Goal: Task Accomplishment & Management: Use online tool/utility

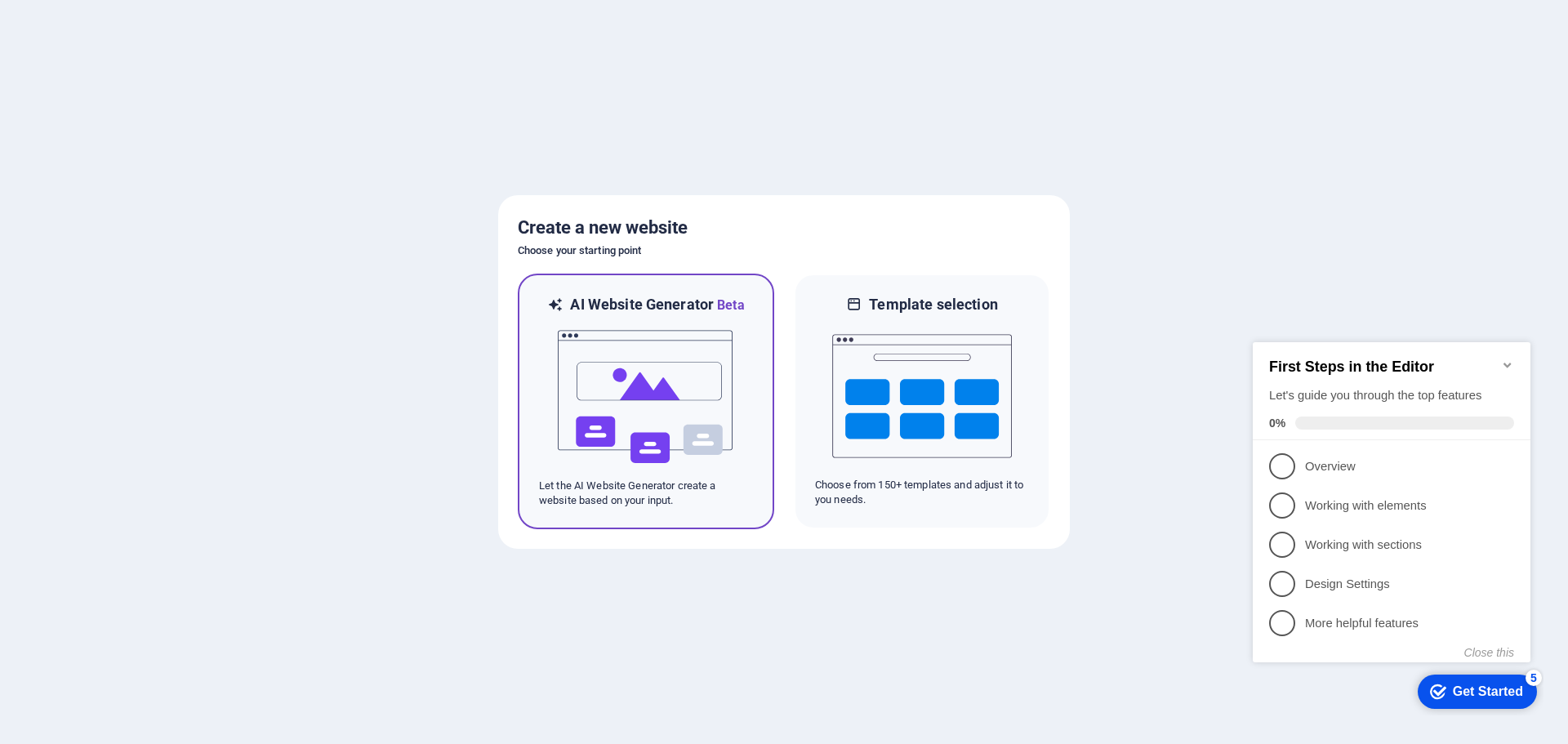
click at [655, 405] on img at bounding box center [646, 396] width 179 height 163
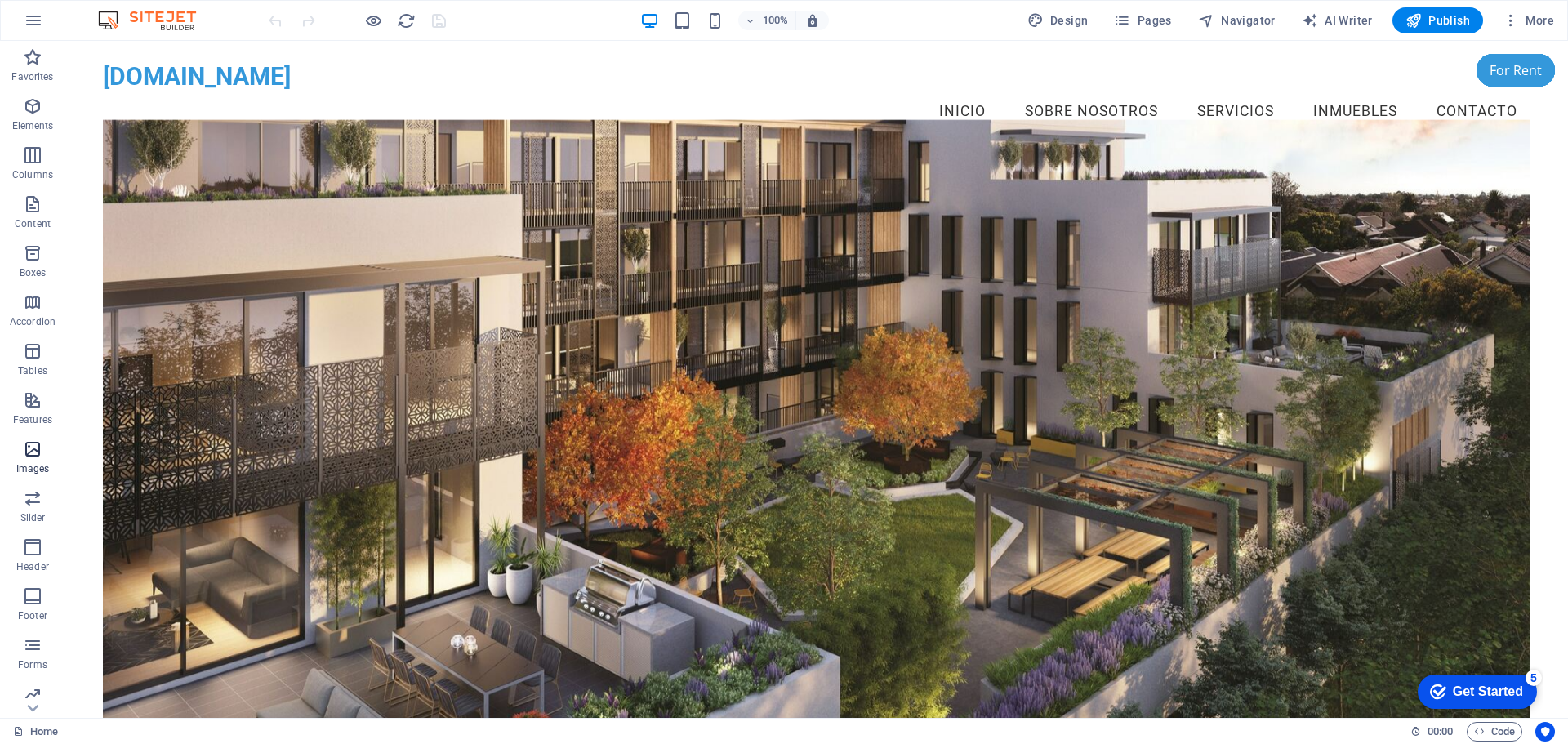
click at [29, 456] on icon "button" at bounding box center [32, 450] width 20 height 20
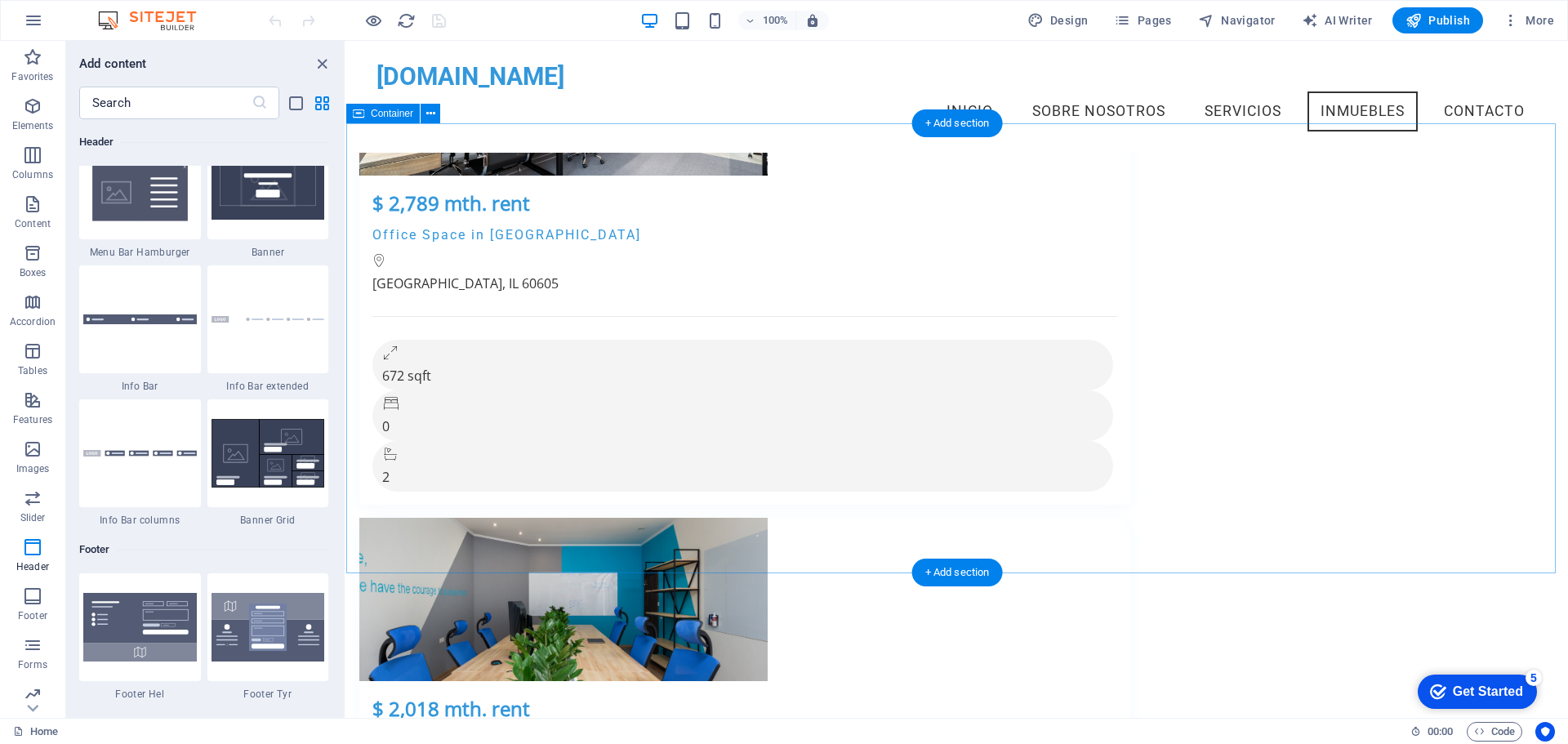
scroll to position [2570, 0]
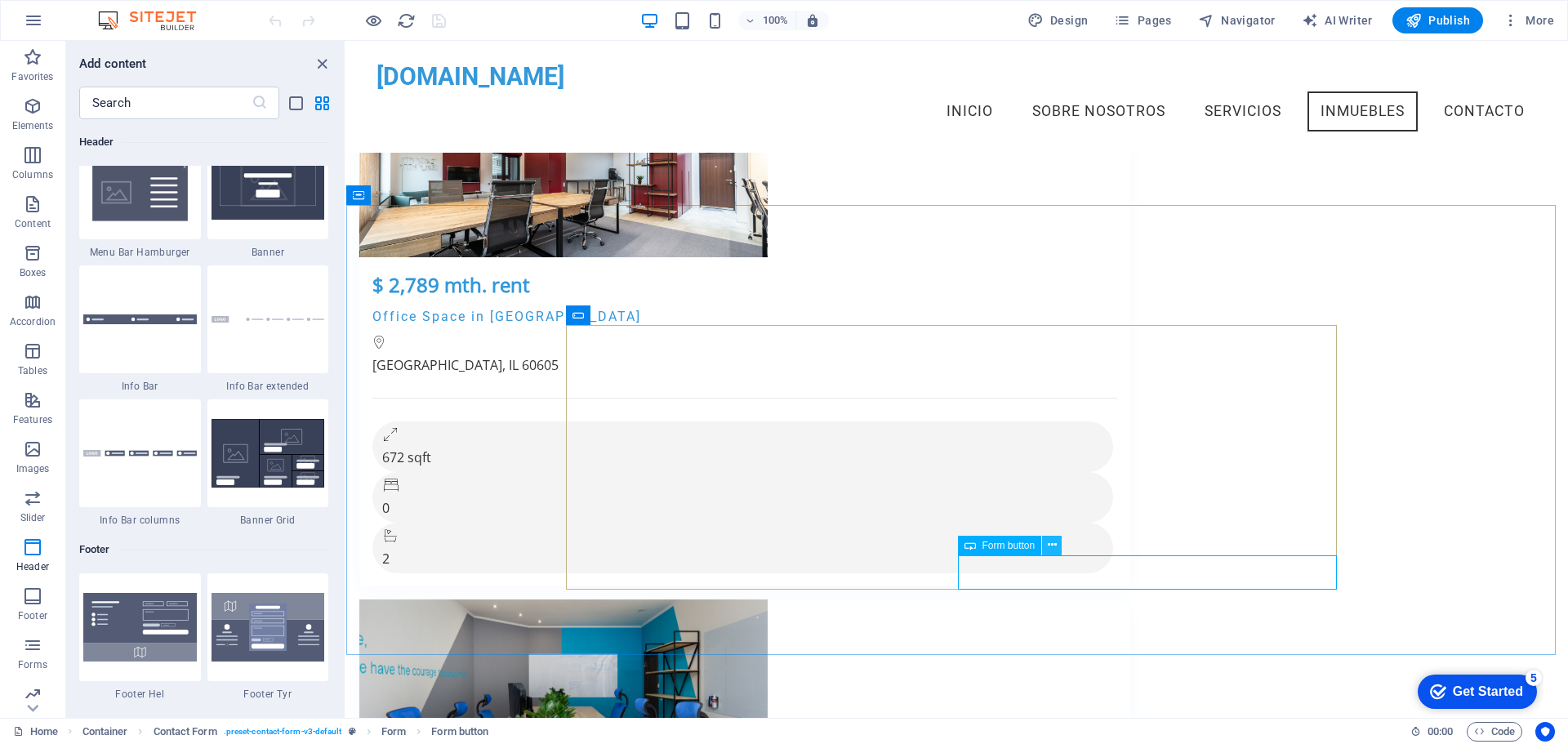
click at [1050, 545] on icon at bounding box center [1051, 545] width 9 height 18
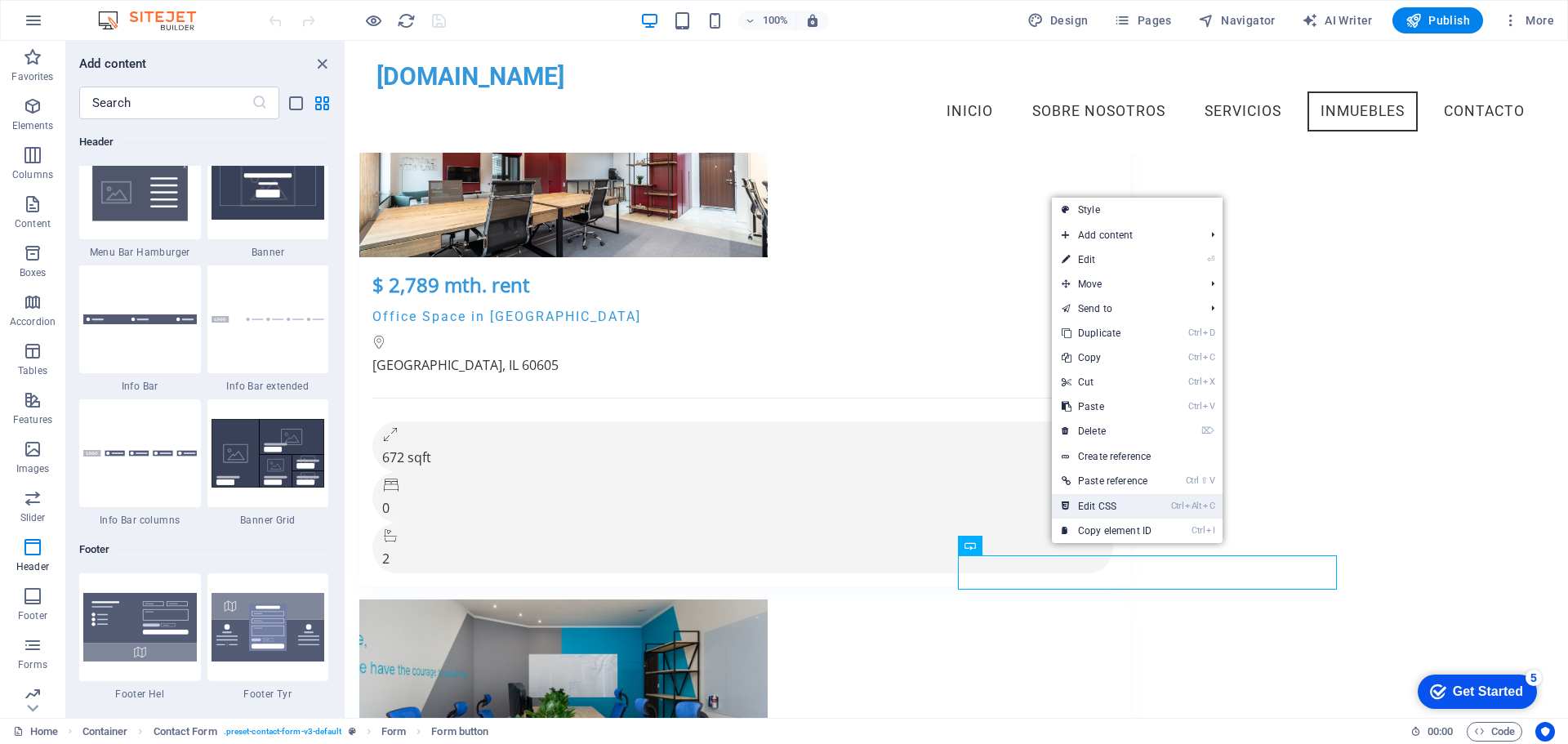
click at [1105, 510] on link "Ctrl Alt C Edit CSS" at bounding box center [1107, 506] width 109 height 24
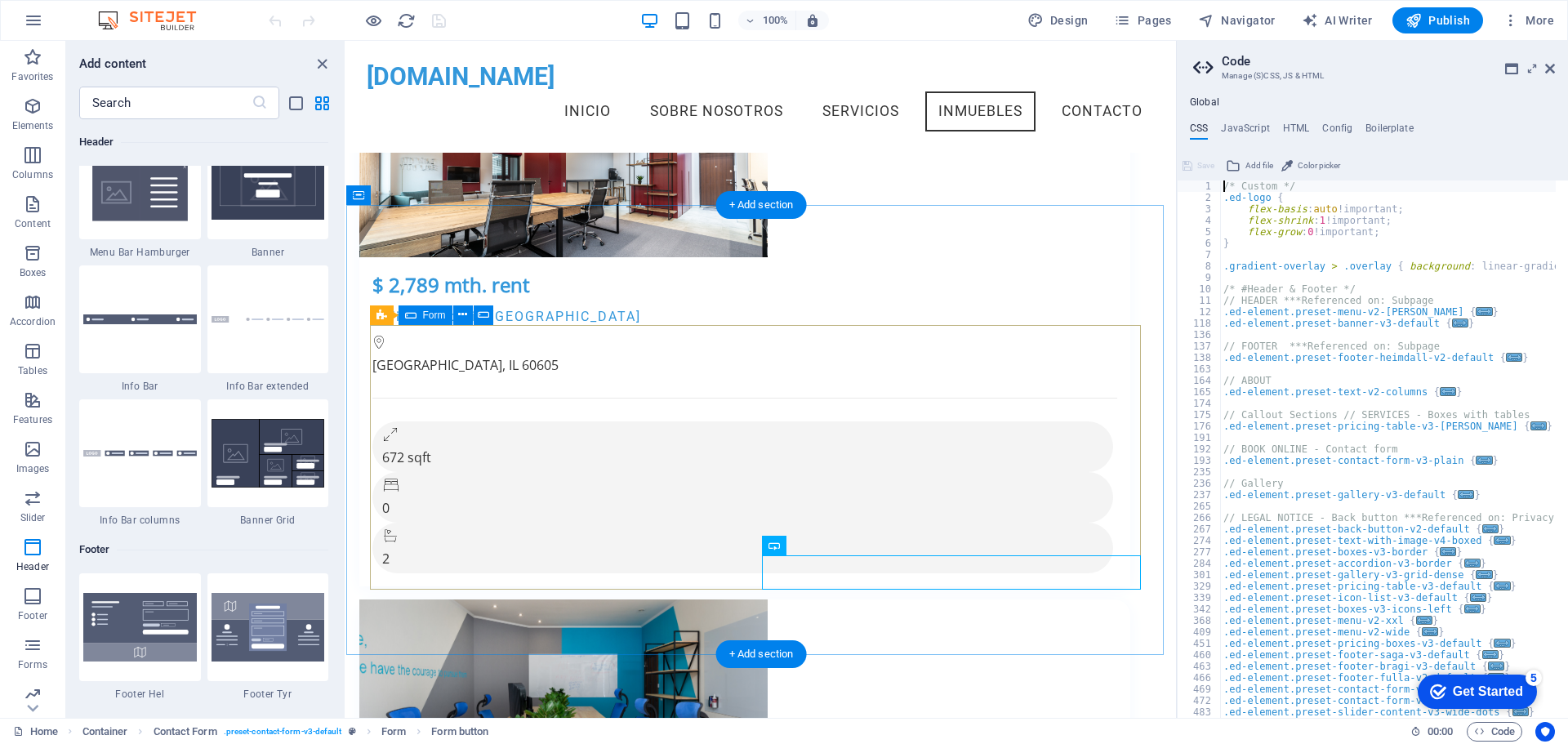
scroll to position [2682, 0]
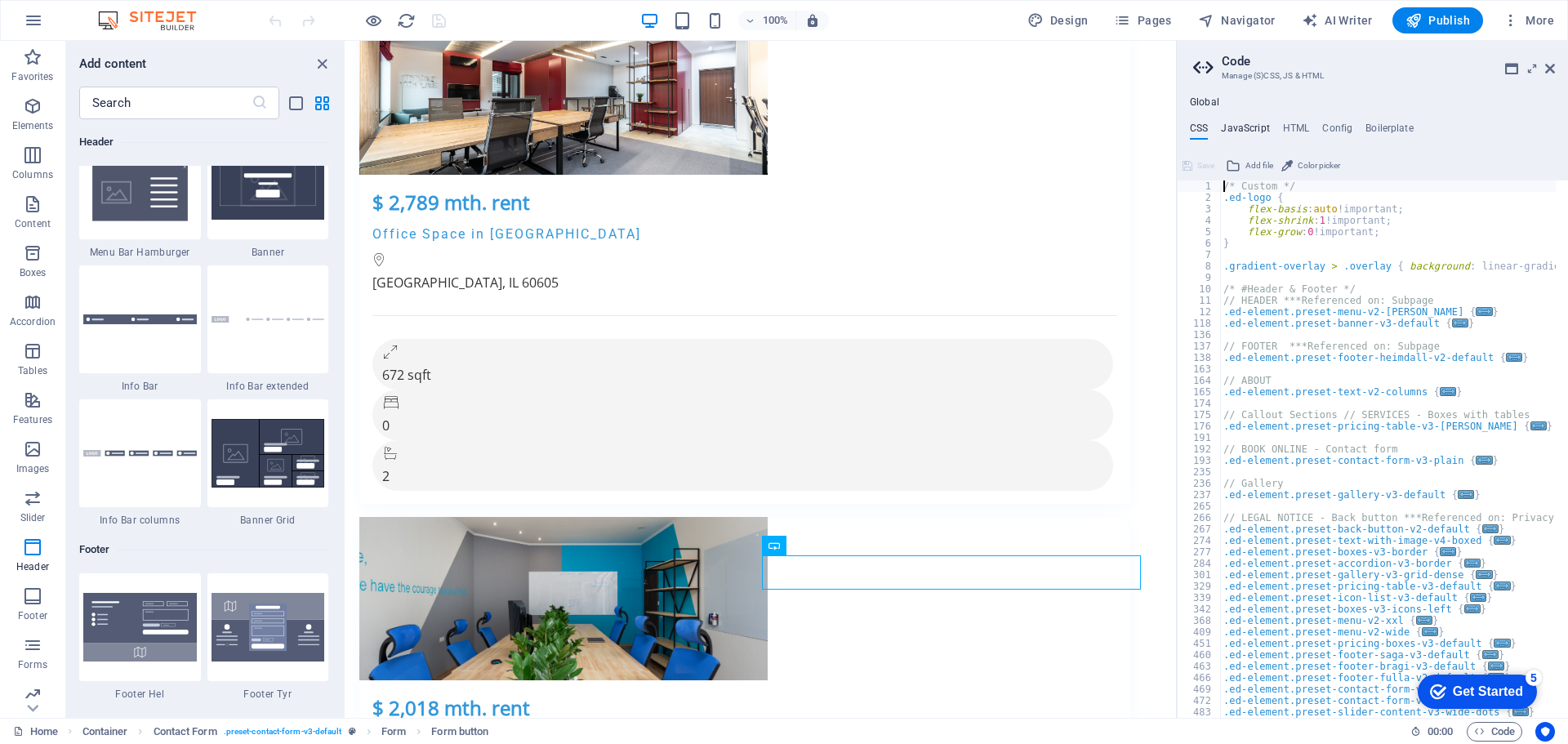
click at [1248, 123] on h4 "JavaScript" at bounding box center [1244, 132] width 48 height 18
type textarea "/* JS for preset "Menu V2" */"
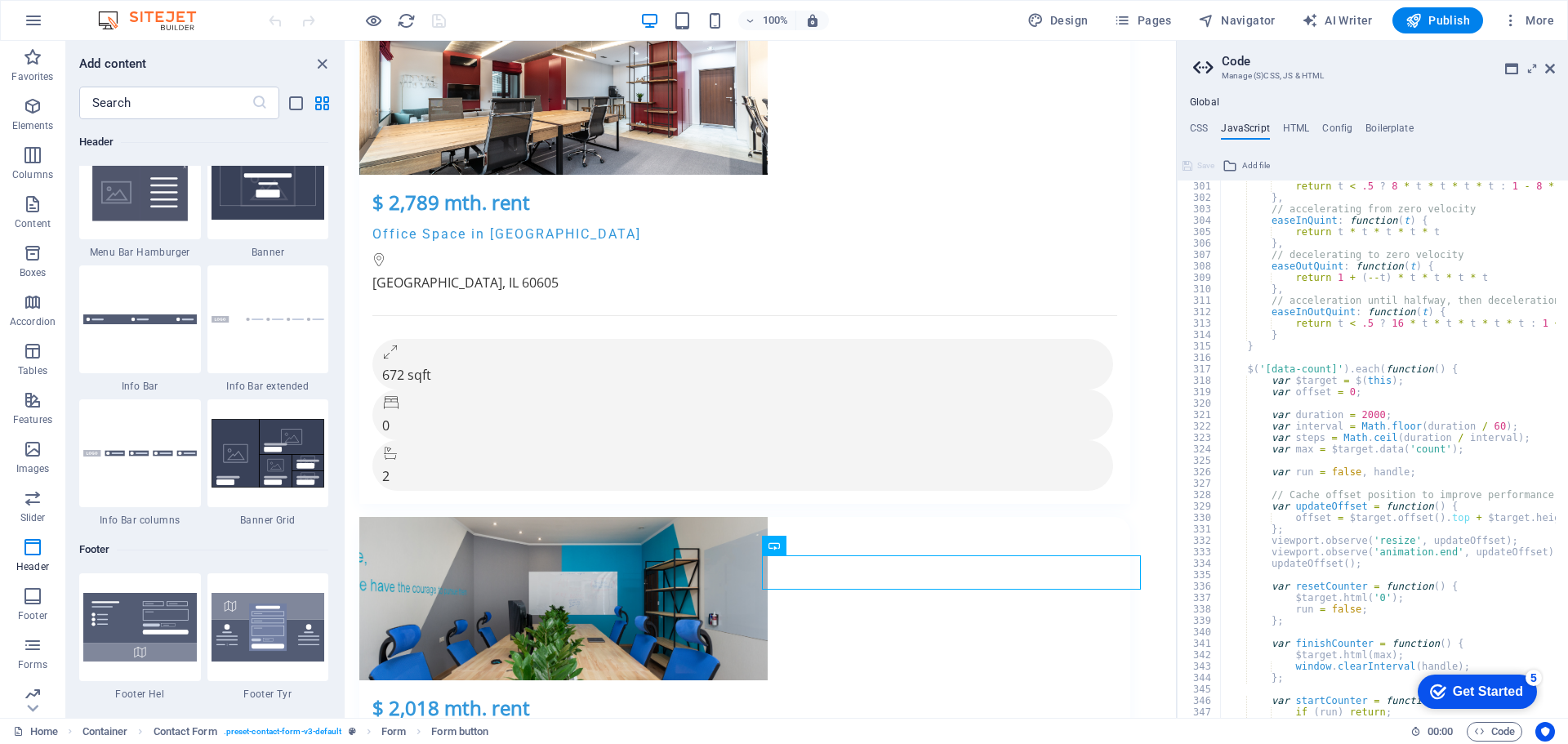
scroll to position [3751, 0]
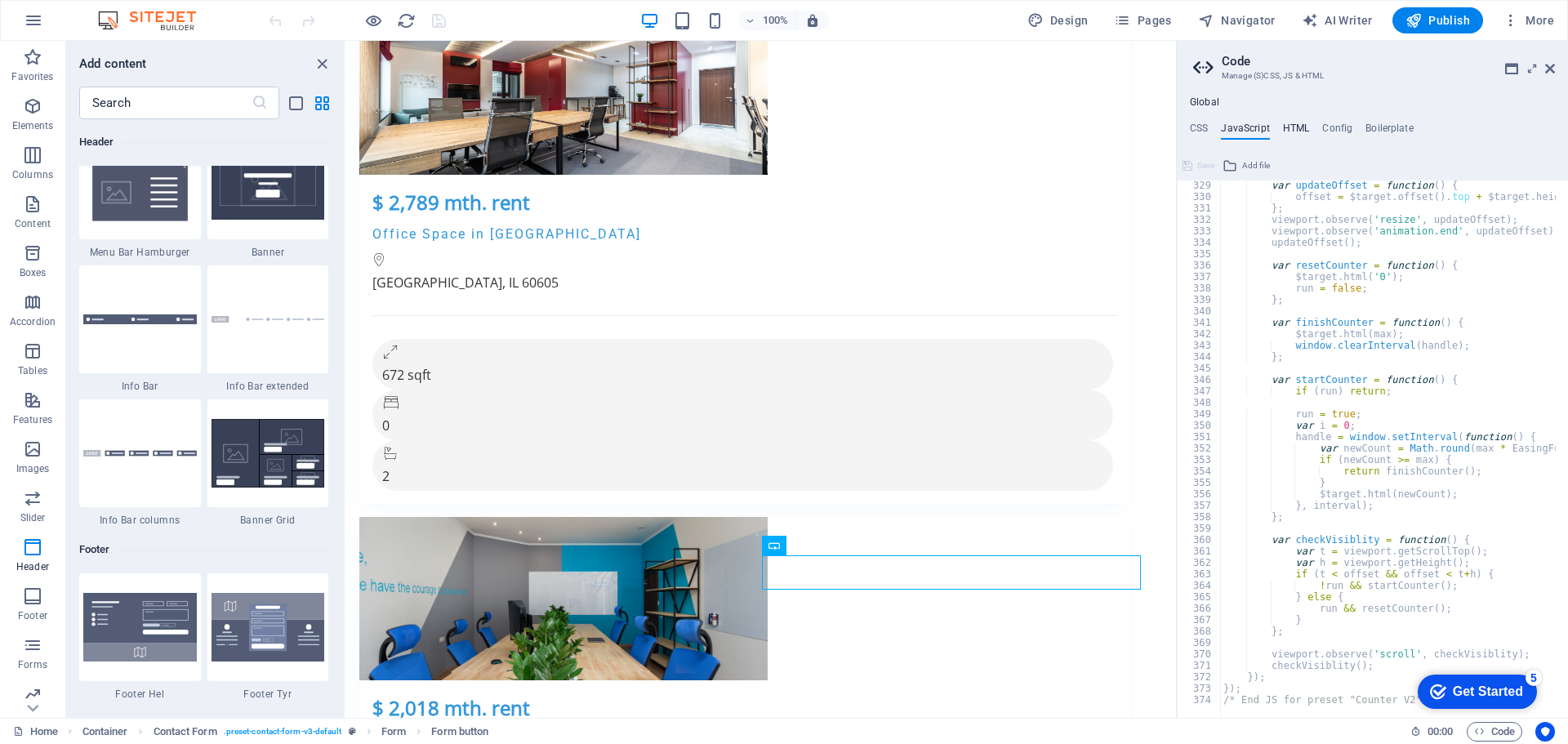
click at [1295, 125] on h4 "HTML" at bounding box center [1297, 132] width 27 height 18
type textarea "<a href="#main-content" class="wv-link-content button">Skip to main content</a>"
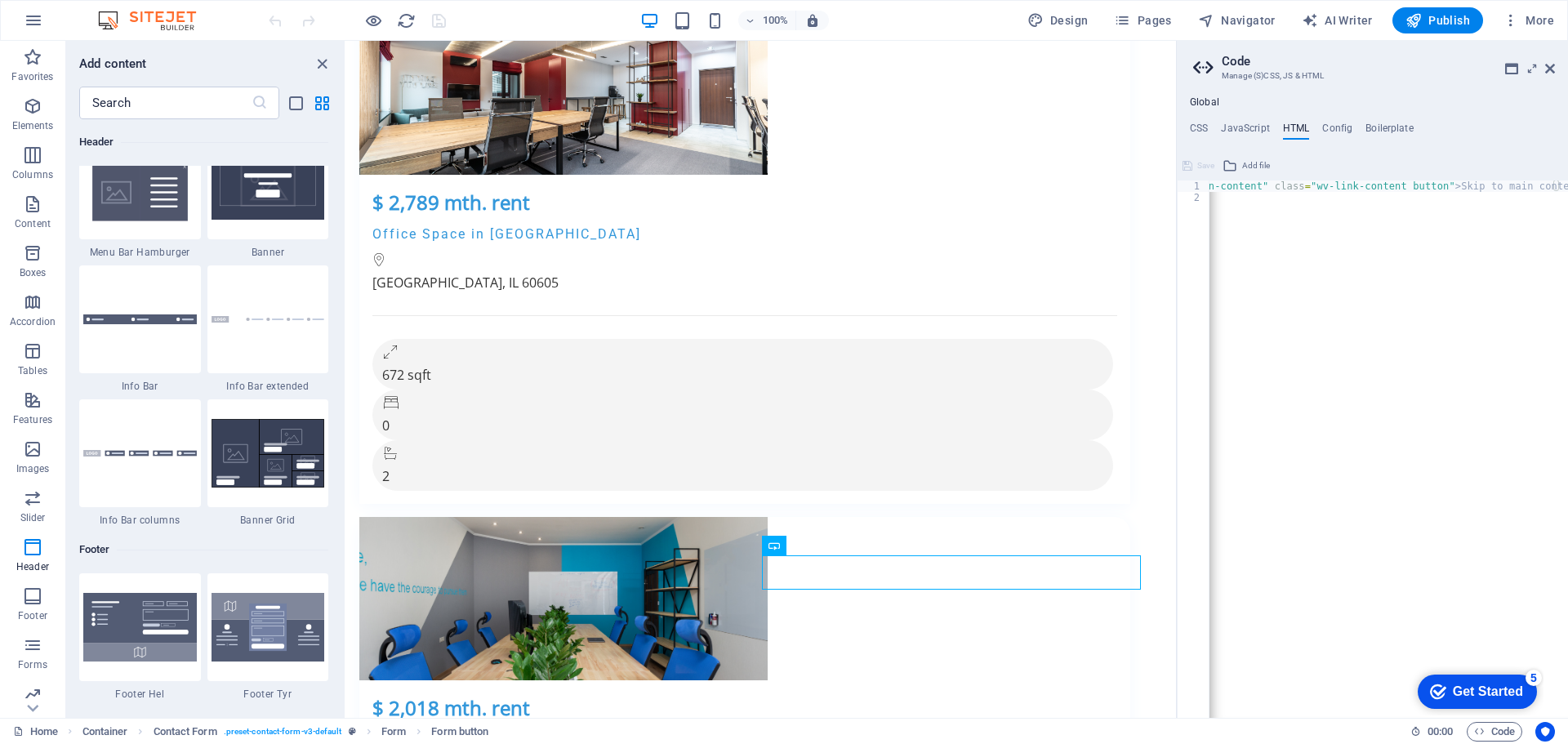
scroll to position [0, 0]
click at [1336, 128] on h4 "Config" at bounding box center [1337, 132] width 30 height 18
type textarea "$color-background: #ffffff;"
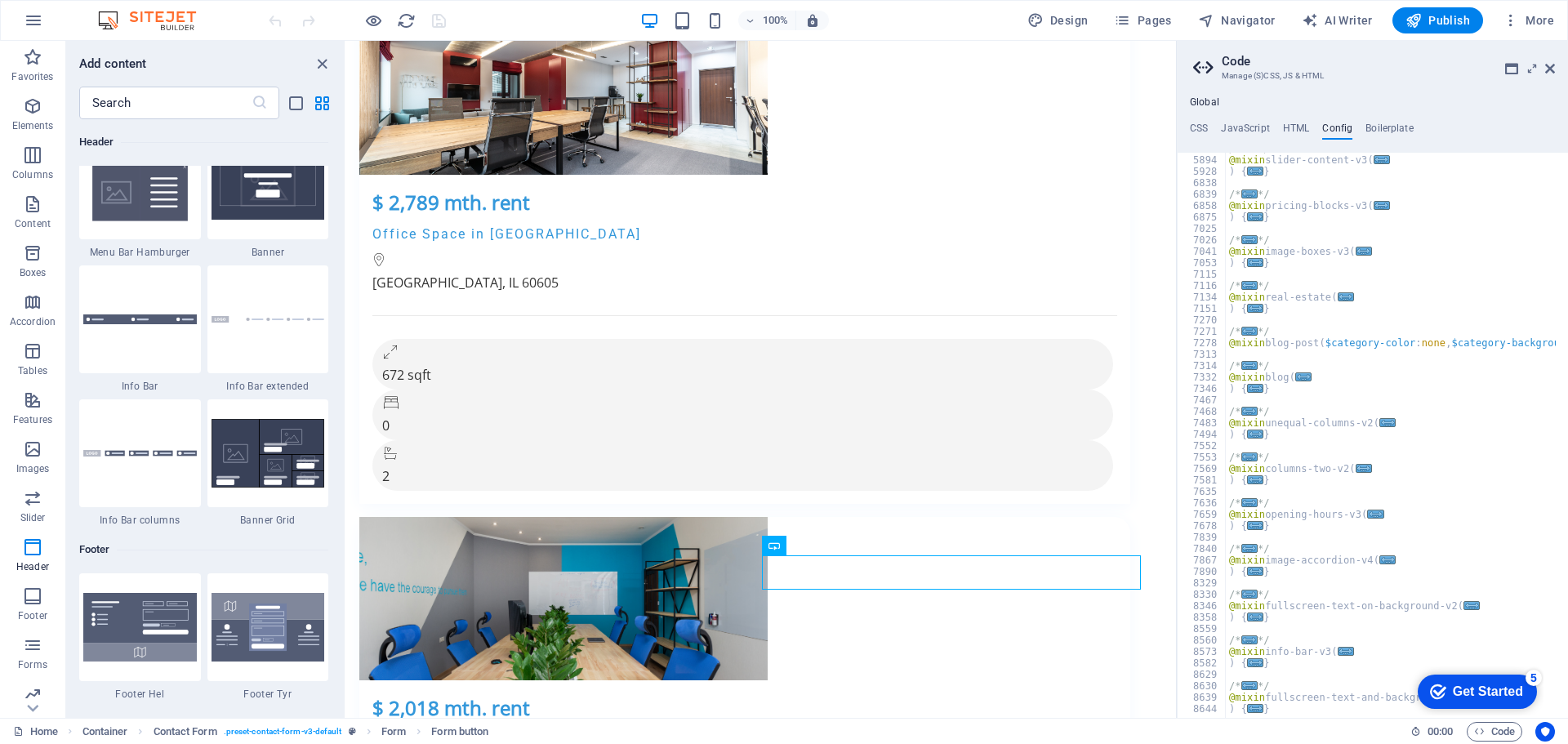
scroll to position [1756, 0]
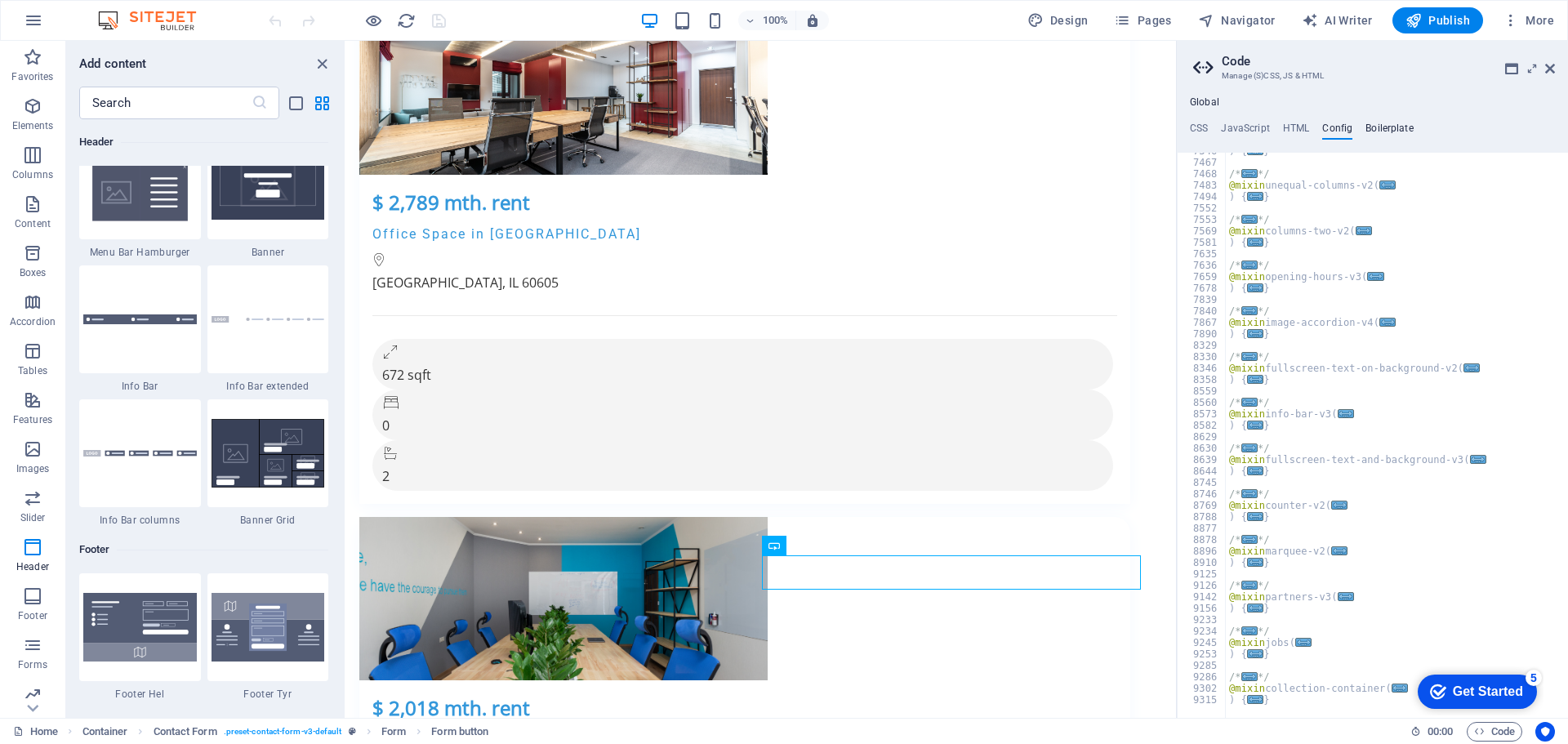
click at [1386, 131] on h4 "Boilerplate" at bounding box center [1389, 132] width 48 height 18
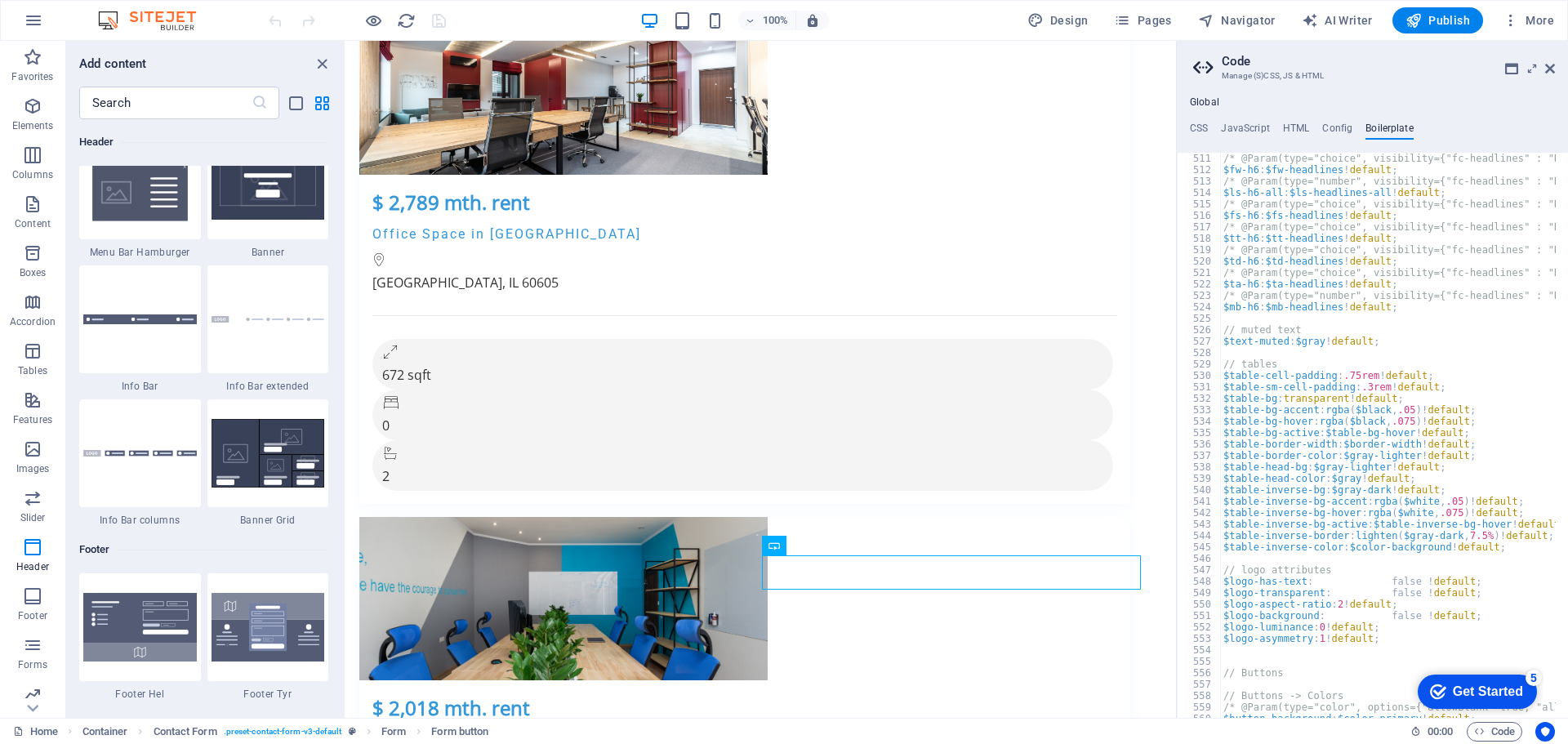
scroll to position [3559, 0]
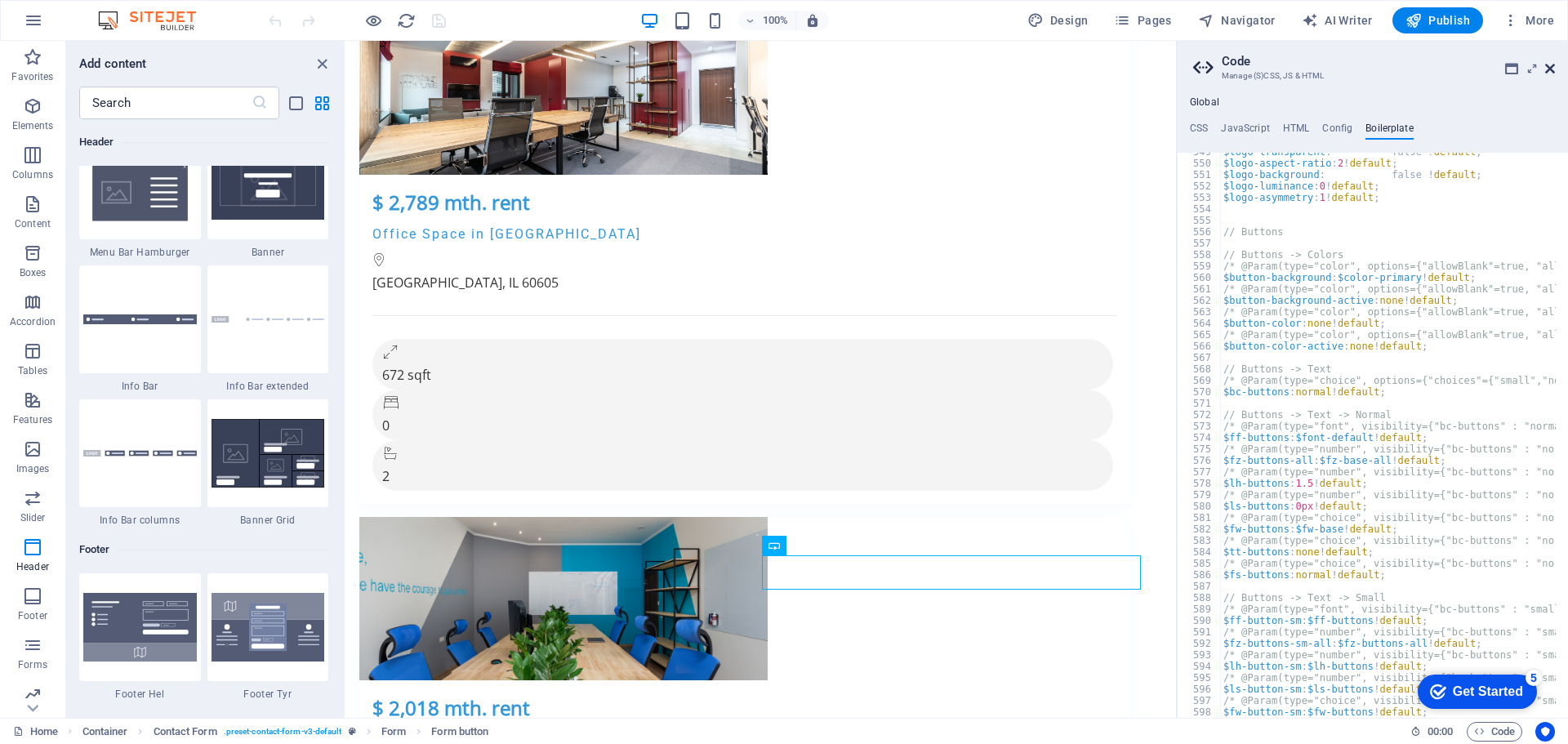
click at [1550, 63] on icon at bounding box center [1549, 68] width 10 height 13
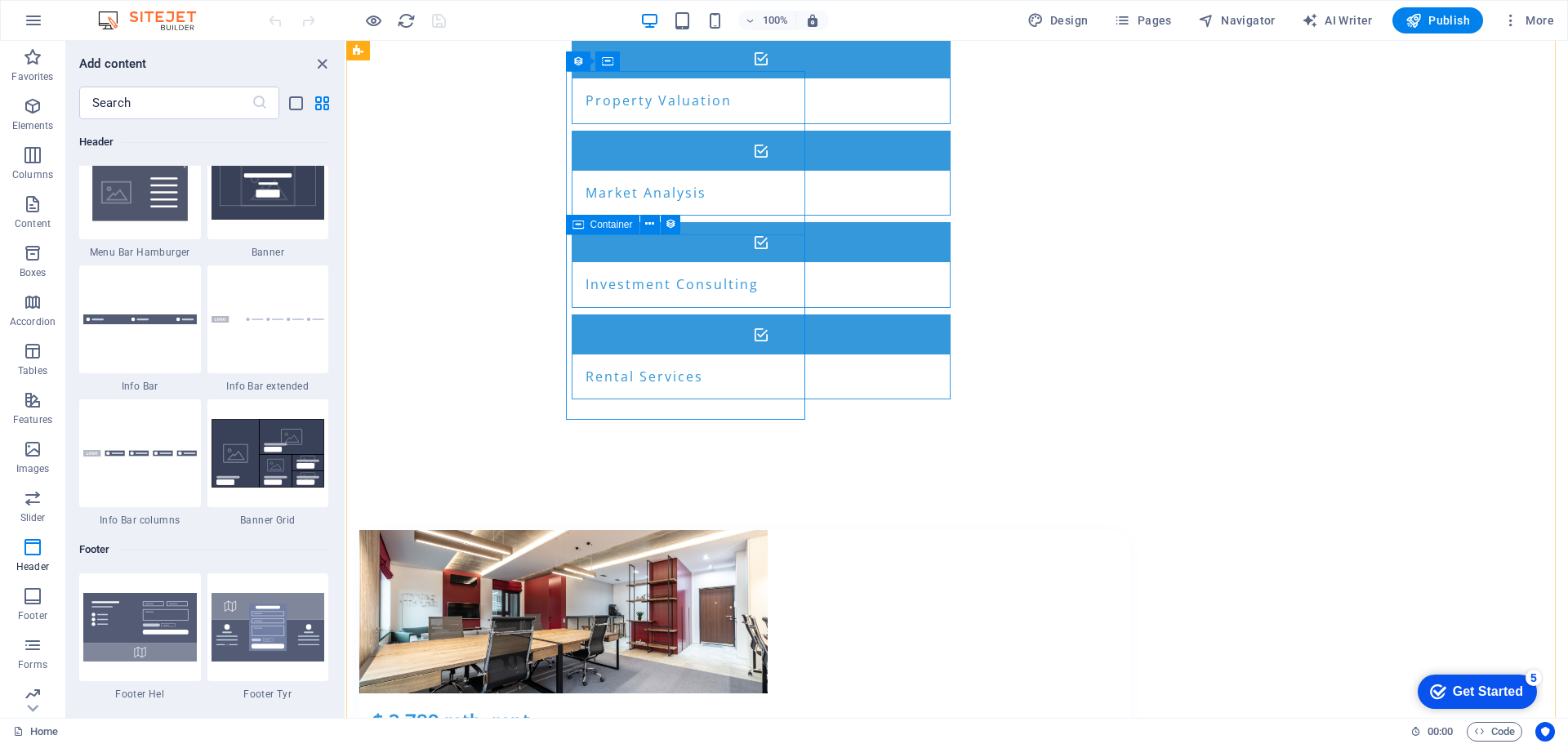
scroll to position [2245, 0]
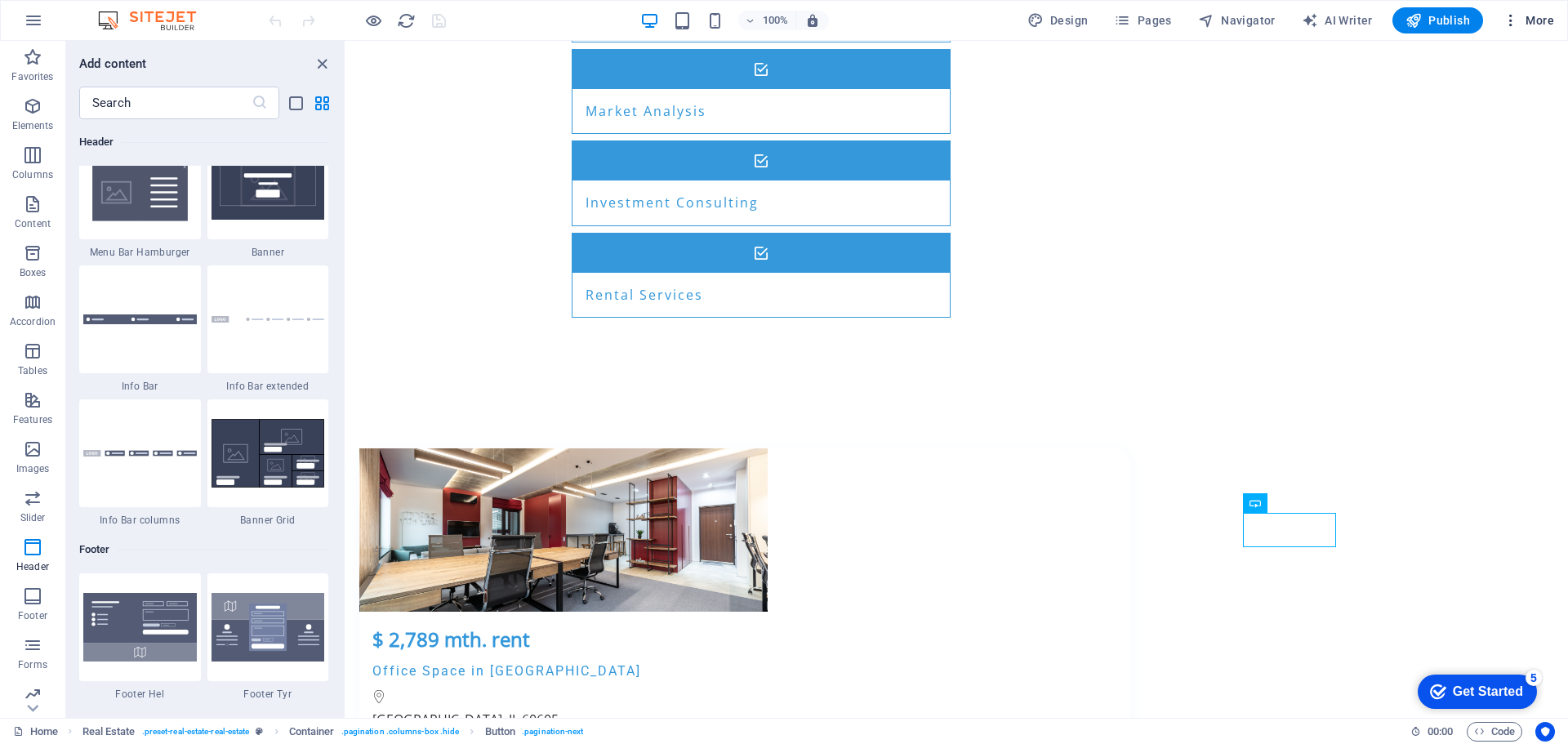
click at [1509, 18] on icon "button" at bounding box center [1510, 20] width 17 height 17
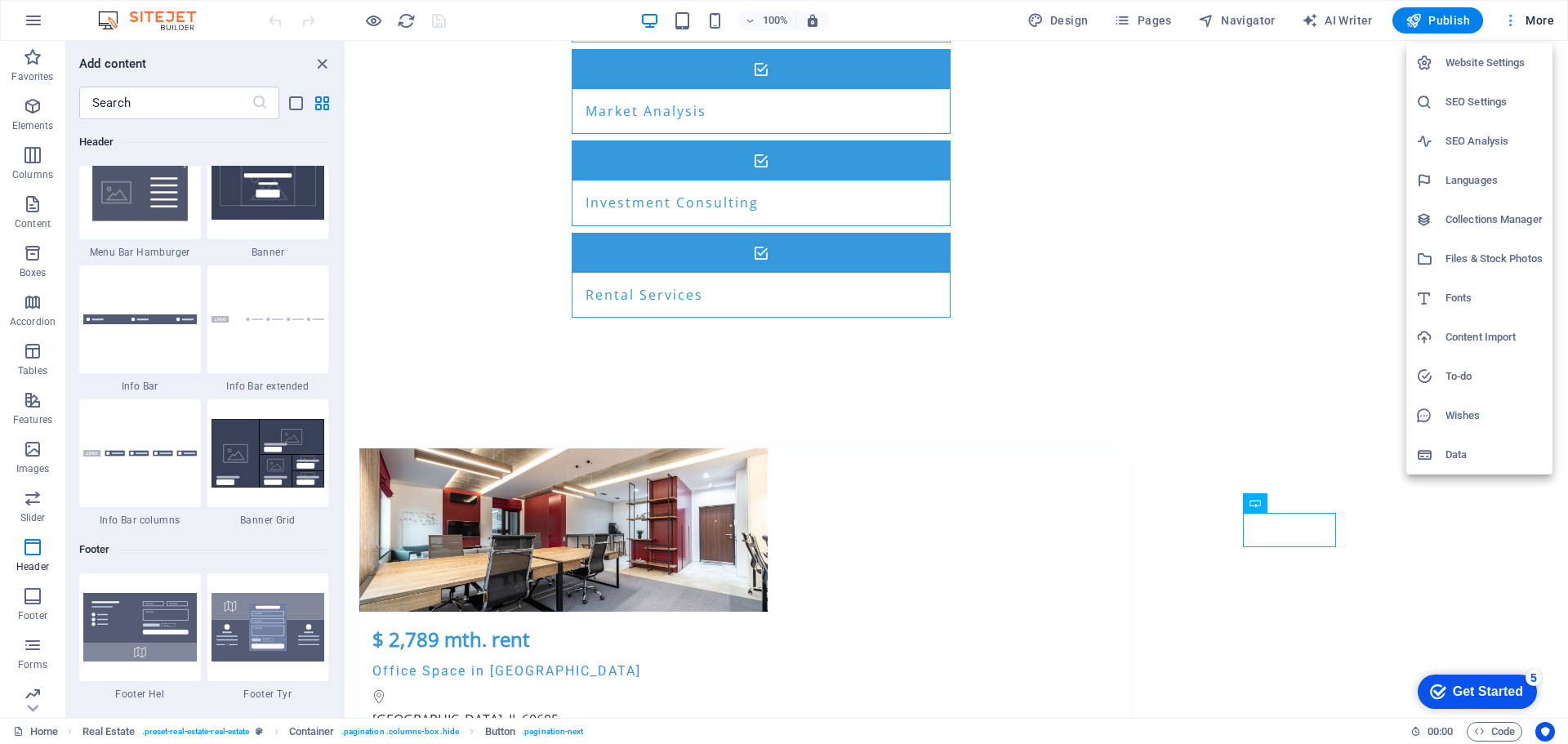
click at [1509, 18] on div at bounding box center [784, 372] width 1568 height 744
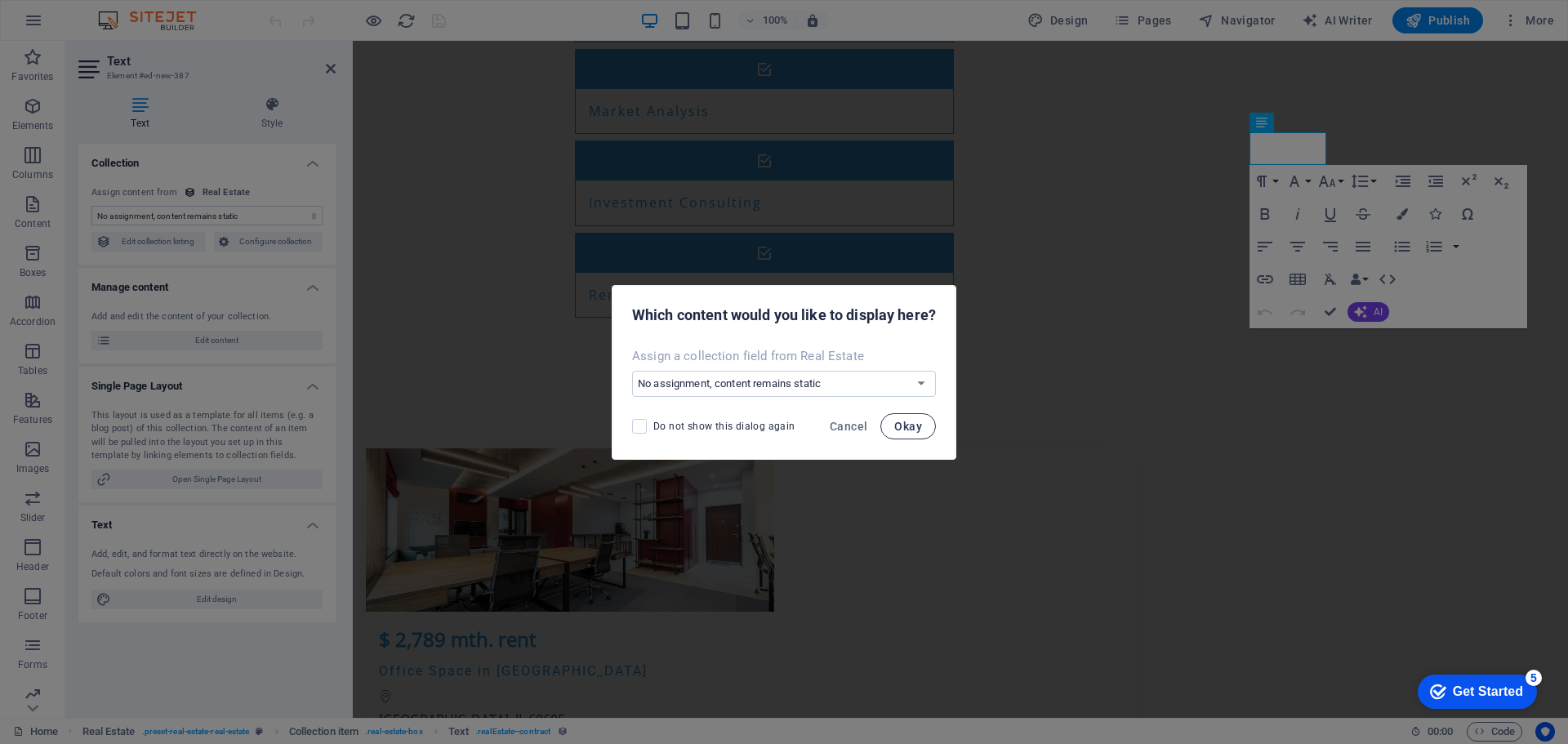
click at [894, 428] on button "Okay" at bounding box center [908, 426] width 56 height 26
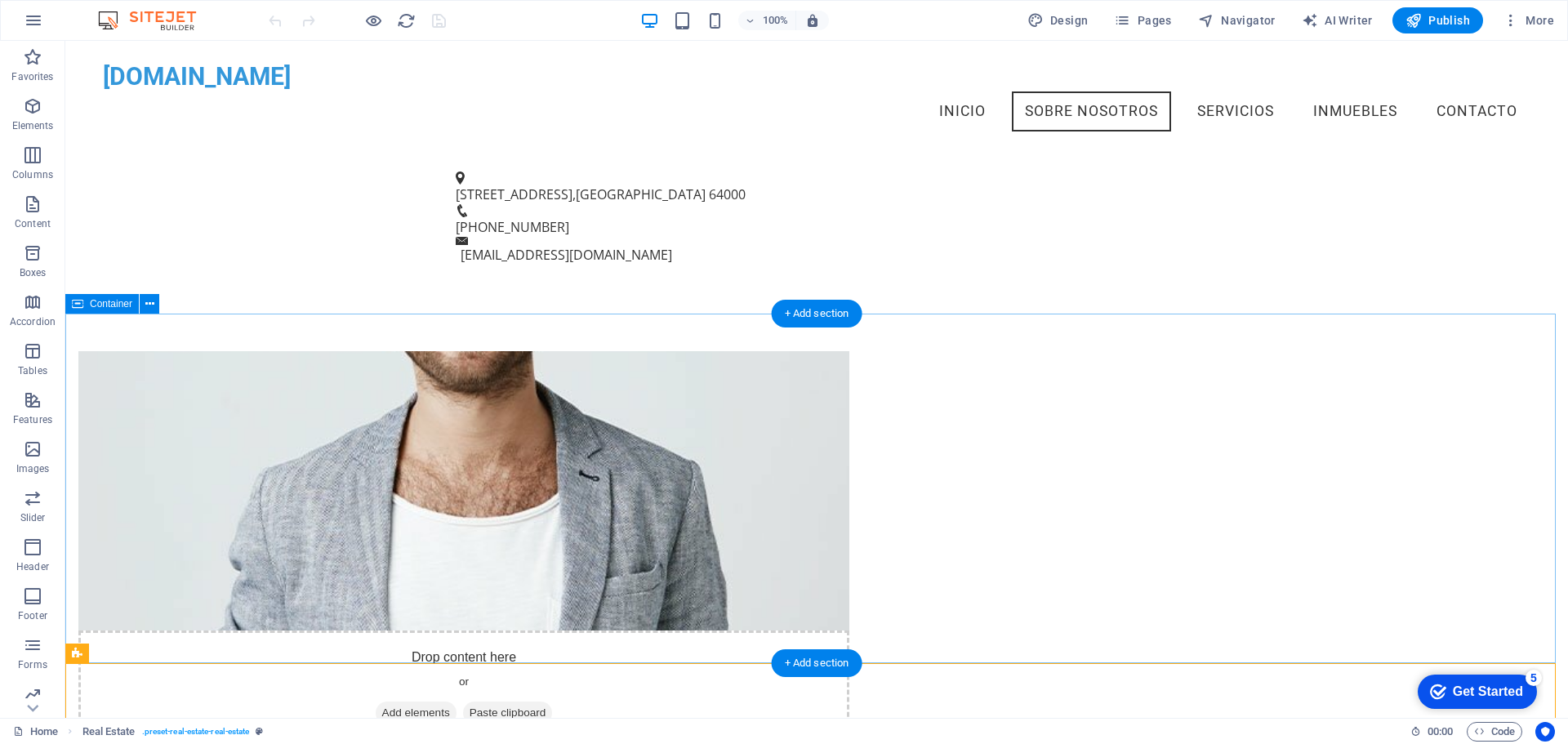
scroll to position [0, 0]
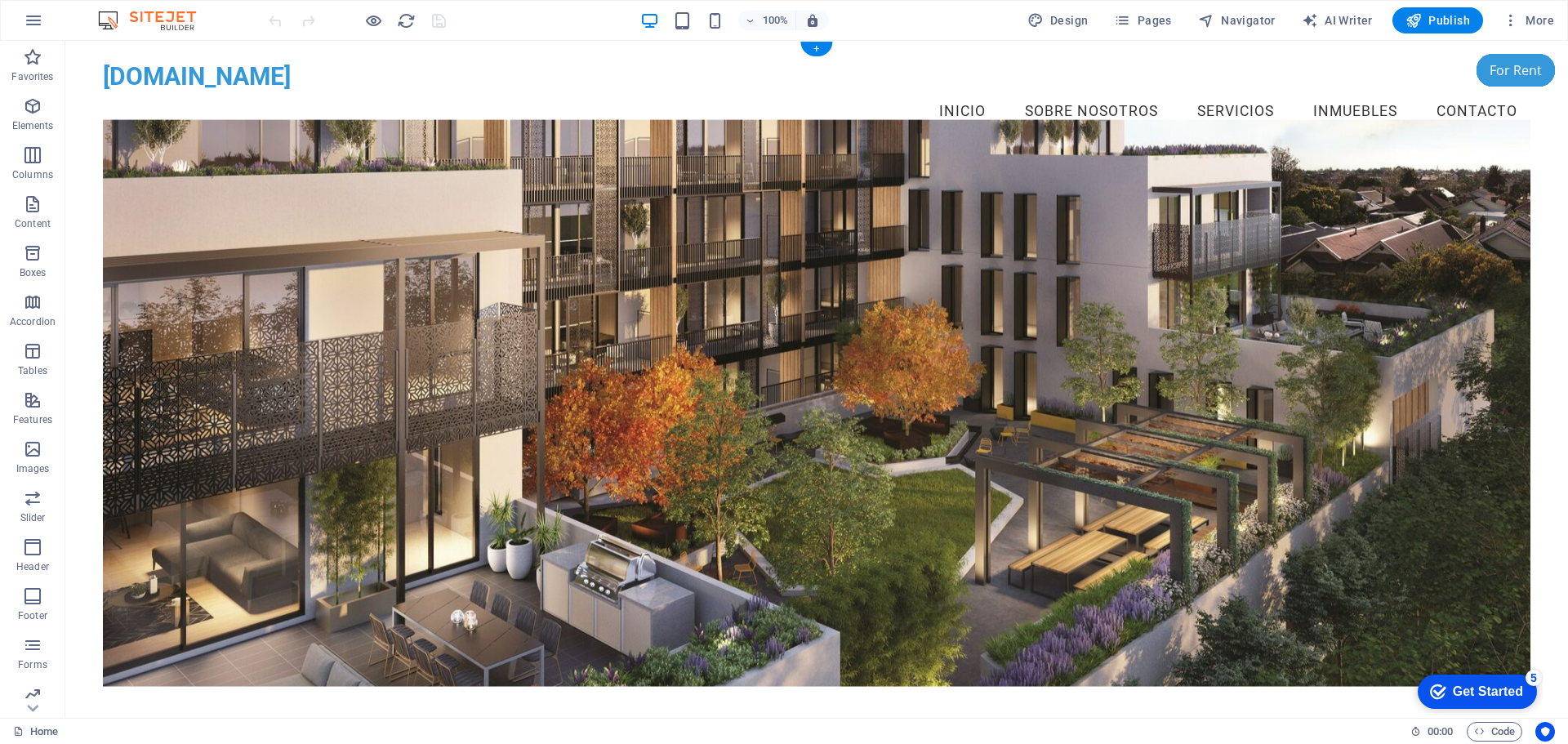
click at [1219, 397] on figure at bounding box center [817, 403] width 1428 height 567
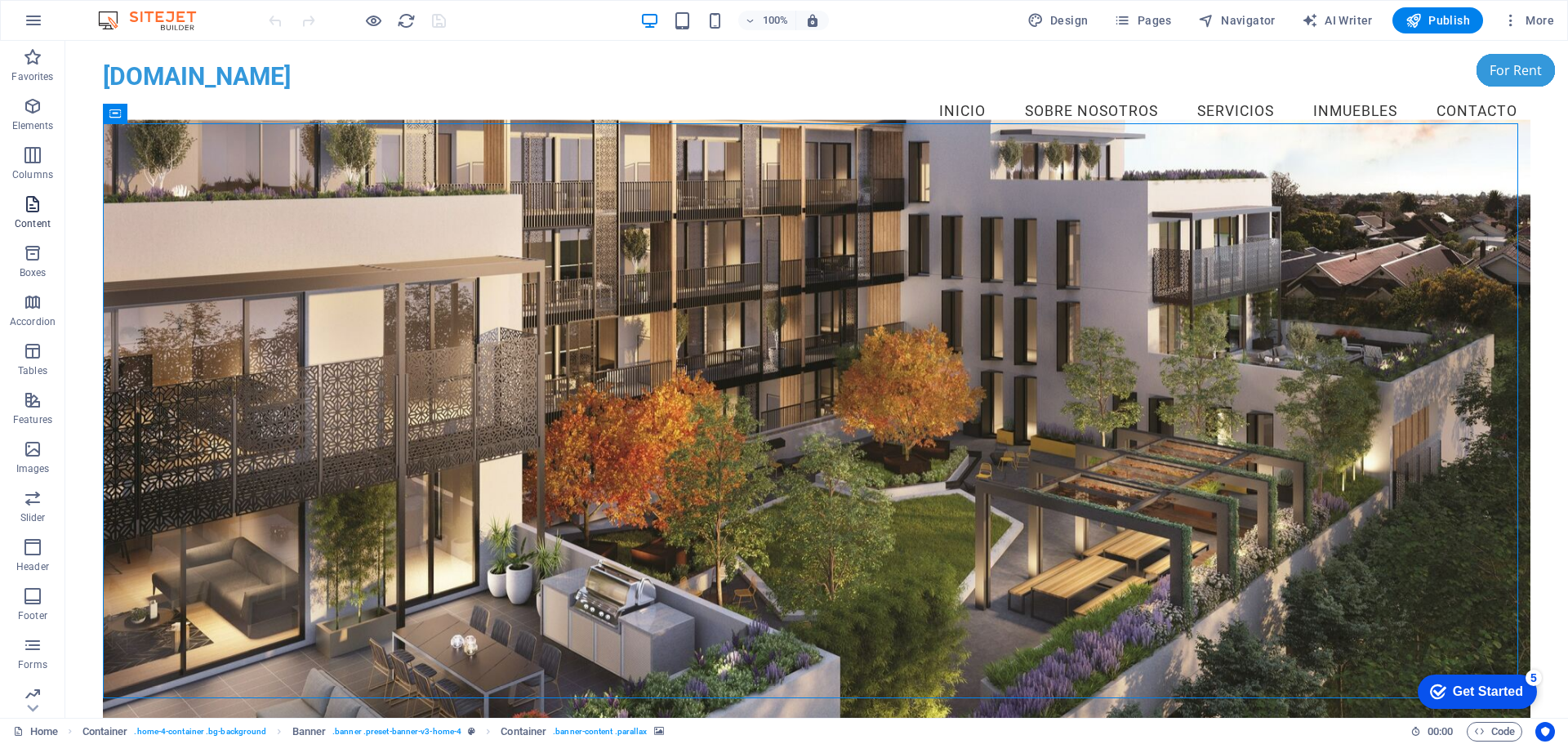
click at [34, 209] on icon "button" at bounding box center [32, 204] width 20 height 20
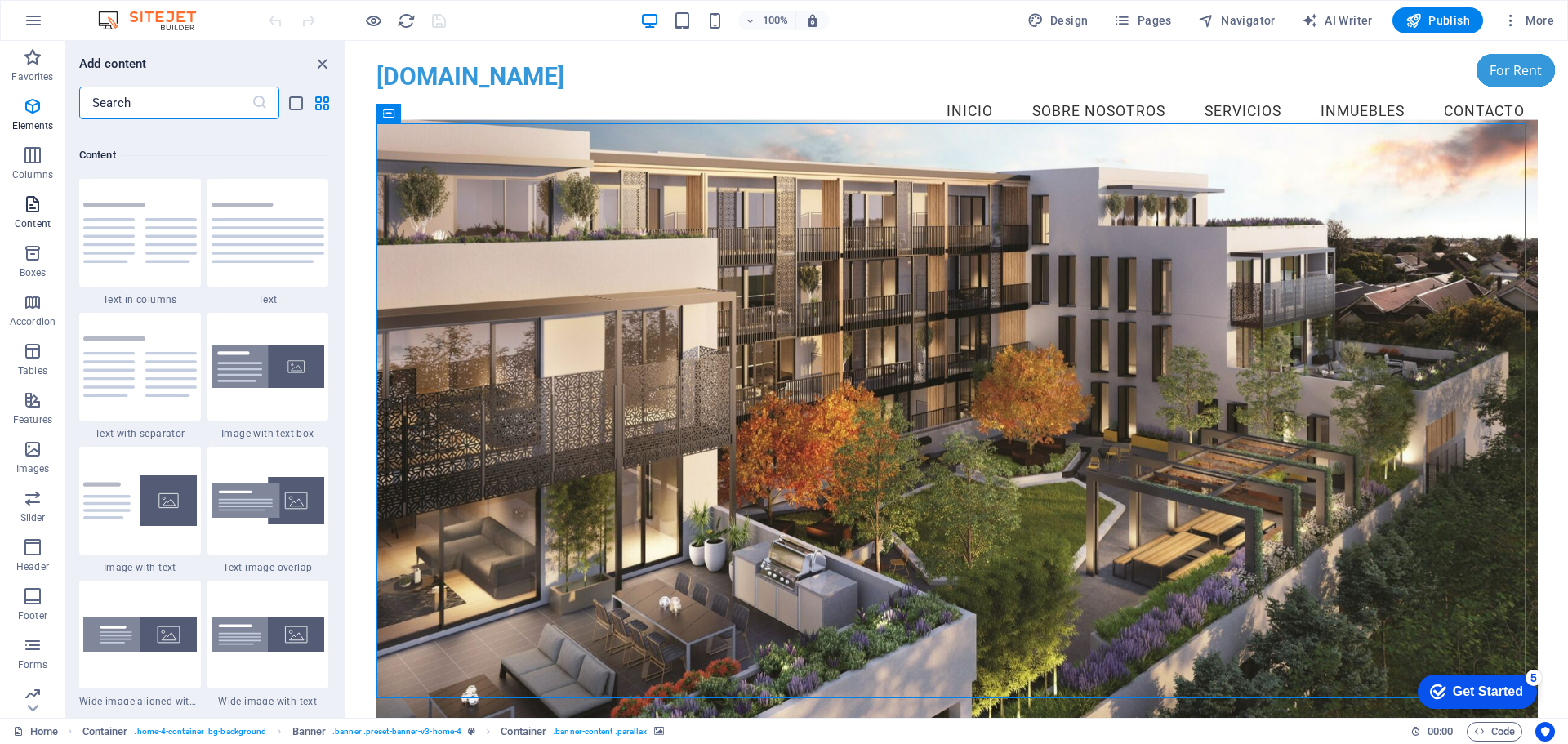
scroll to position [2857, 0]
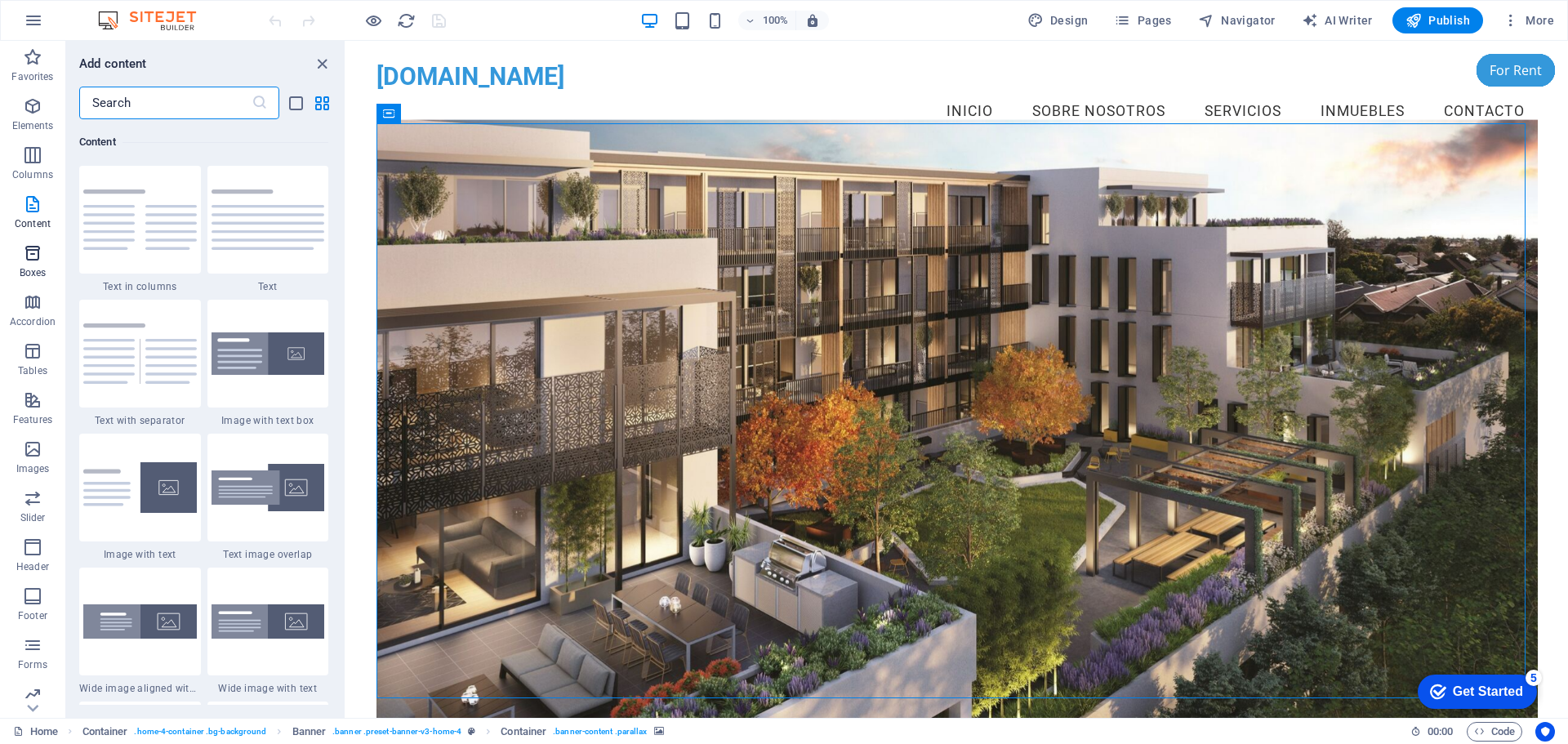
click at [38, 257] on icon "button" at bounding box center [32, 254] width 20 height 20
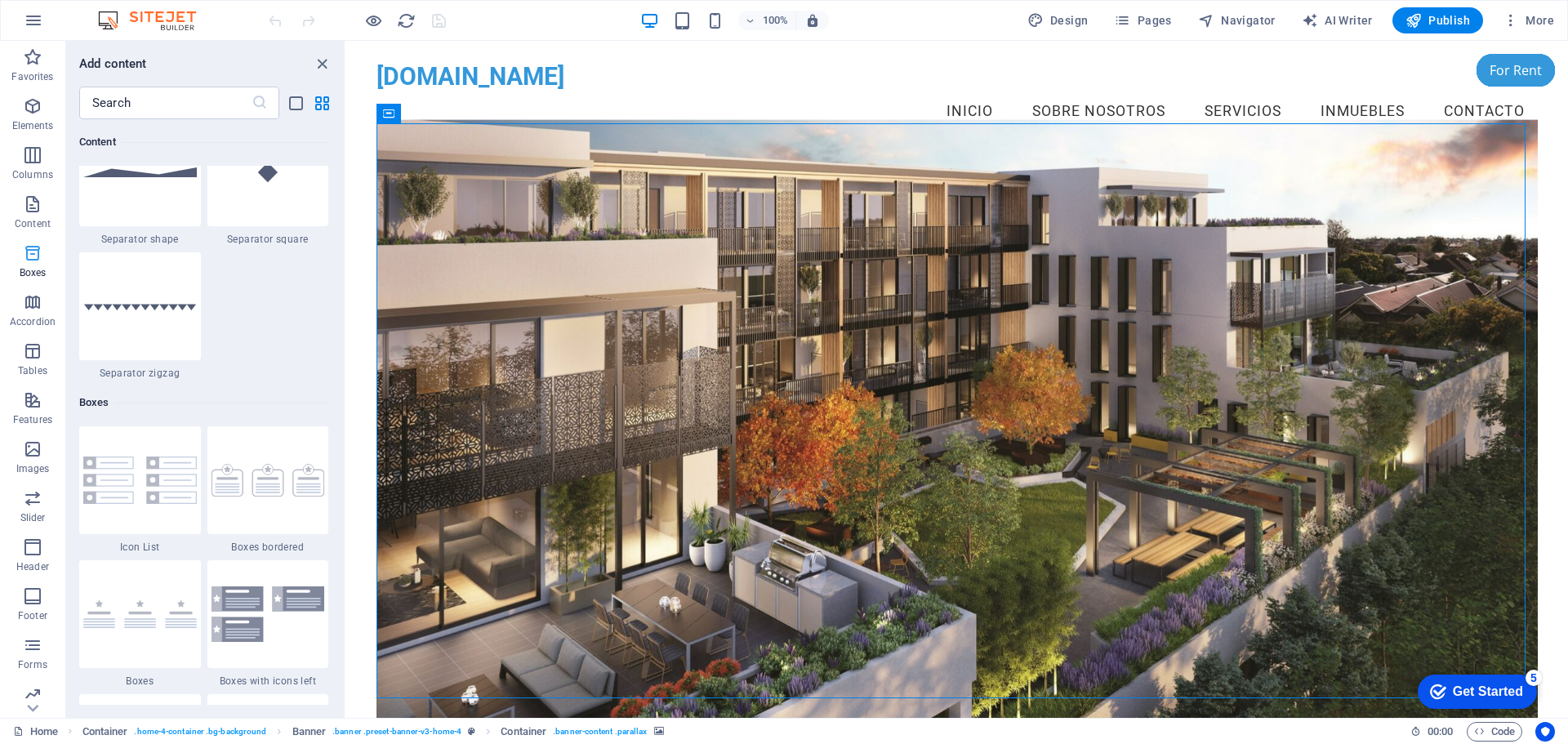
scroll to position [4504, 0]
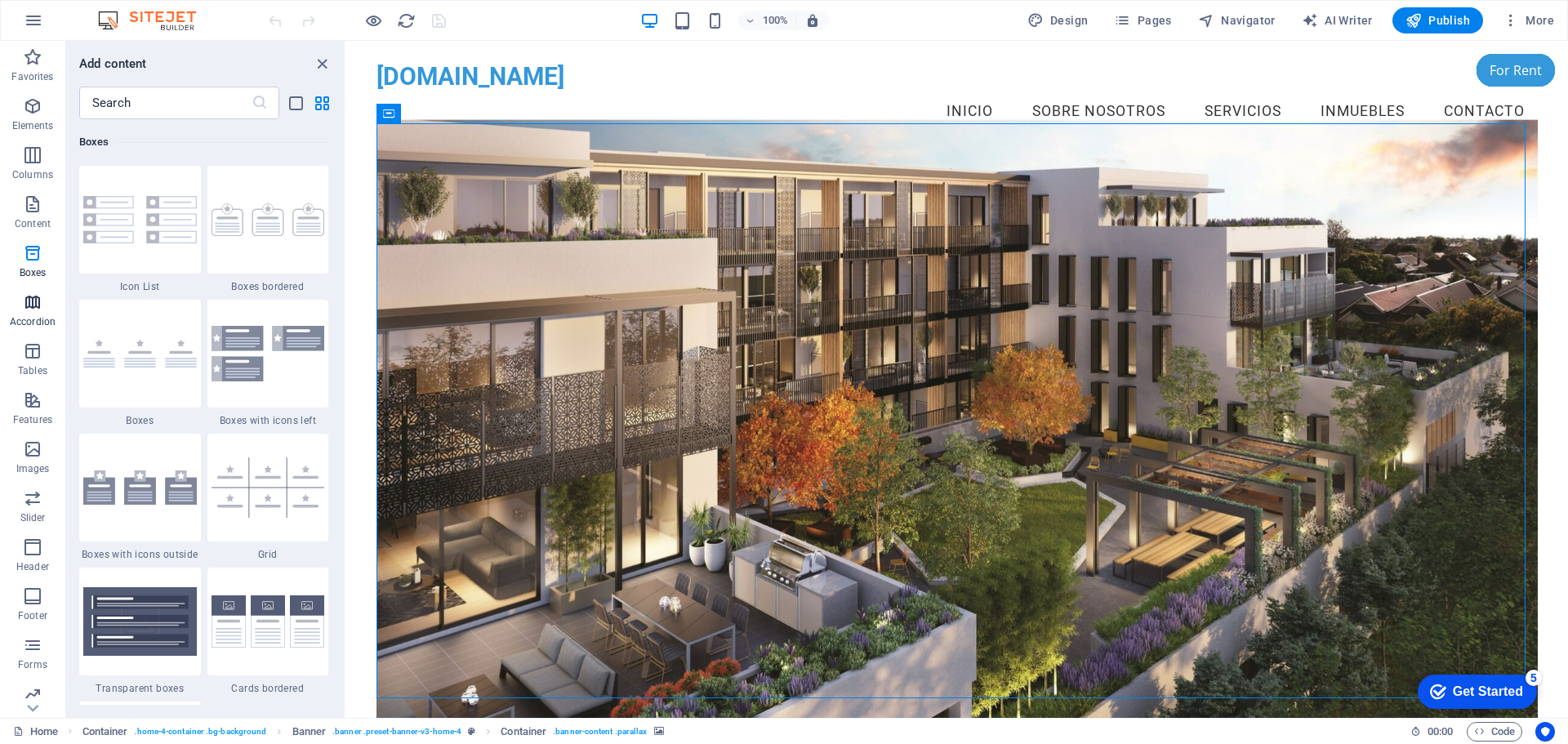
click at [29, 304] on icon "button" at bounding box center [32, 302] width 20 height 20
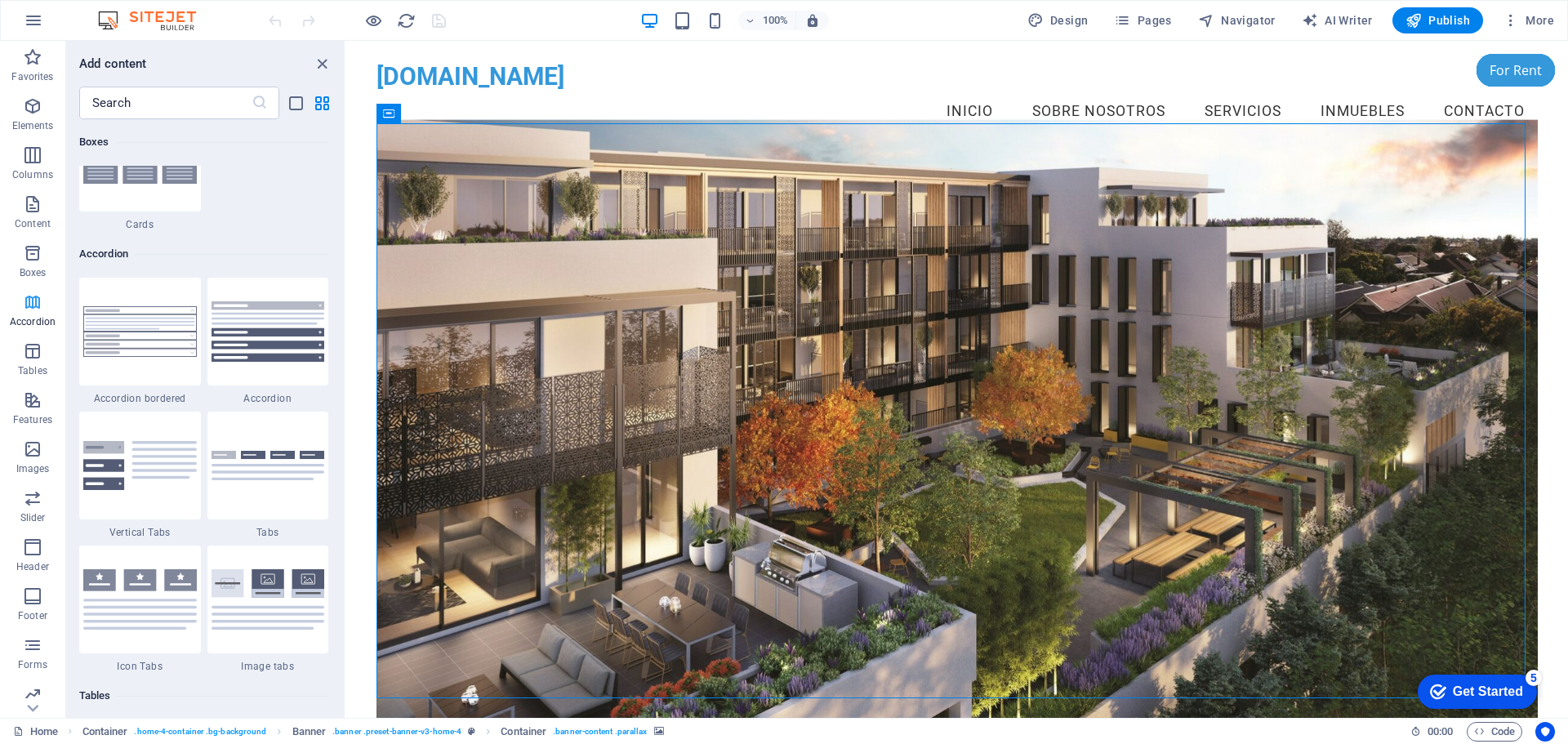
scroll to position [5214, 0]
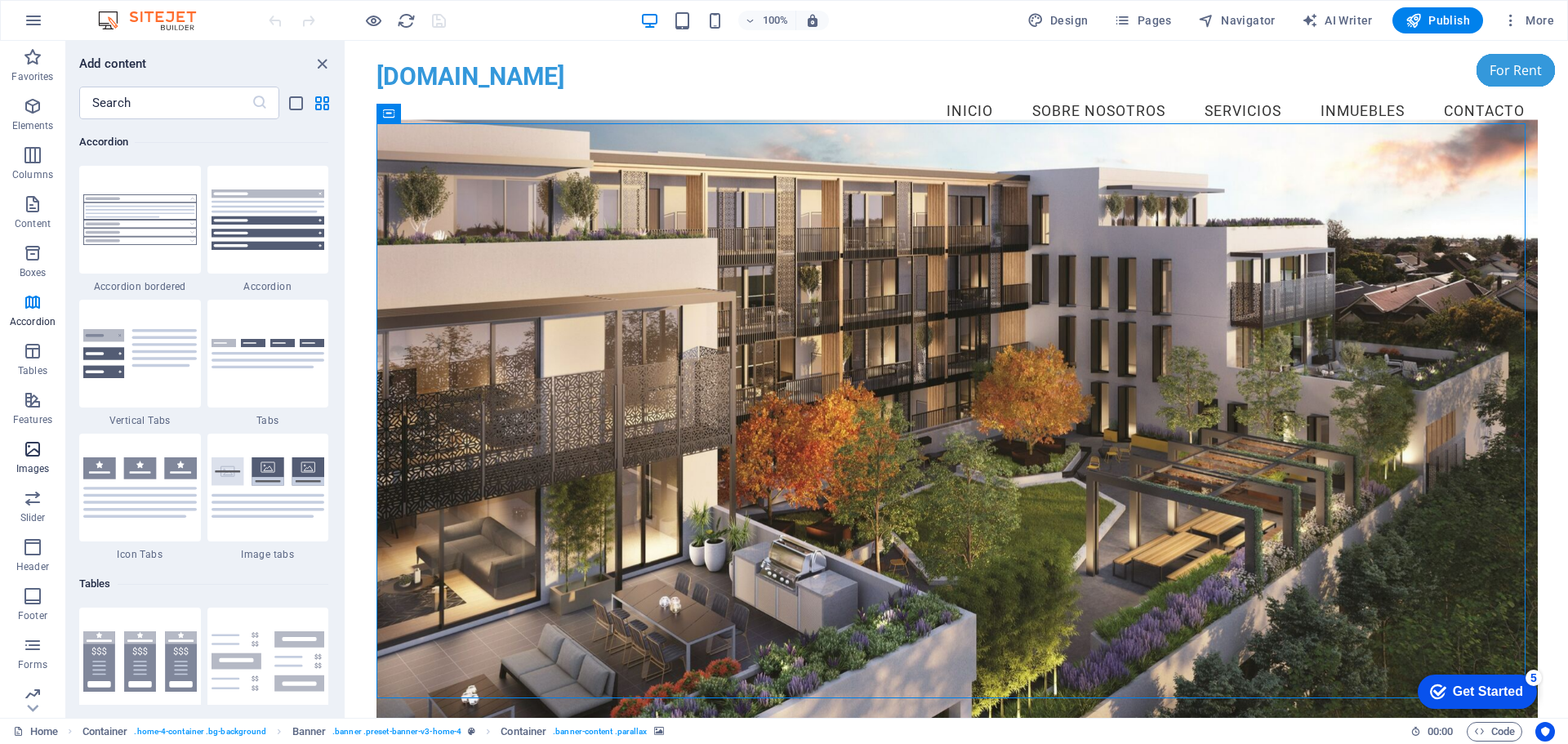
click at [37, 449] on icon "button" at bounding box center [32, 450] width 20 height 20
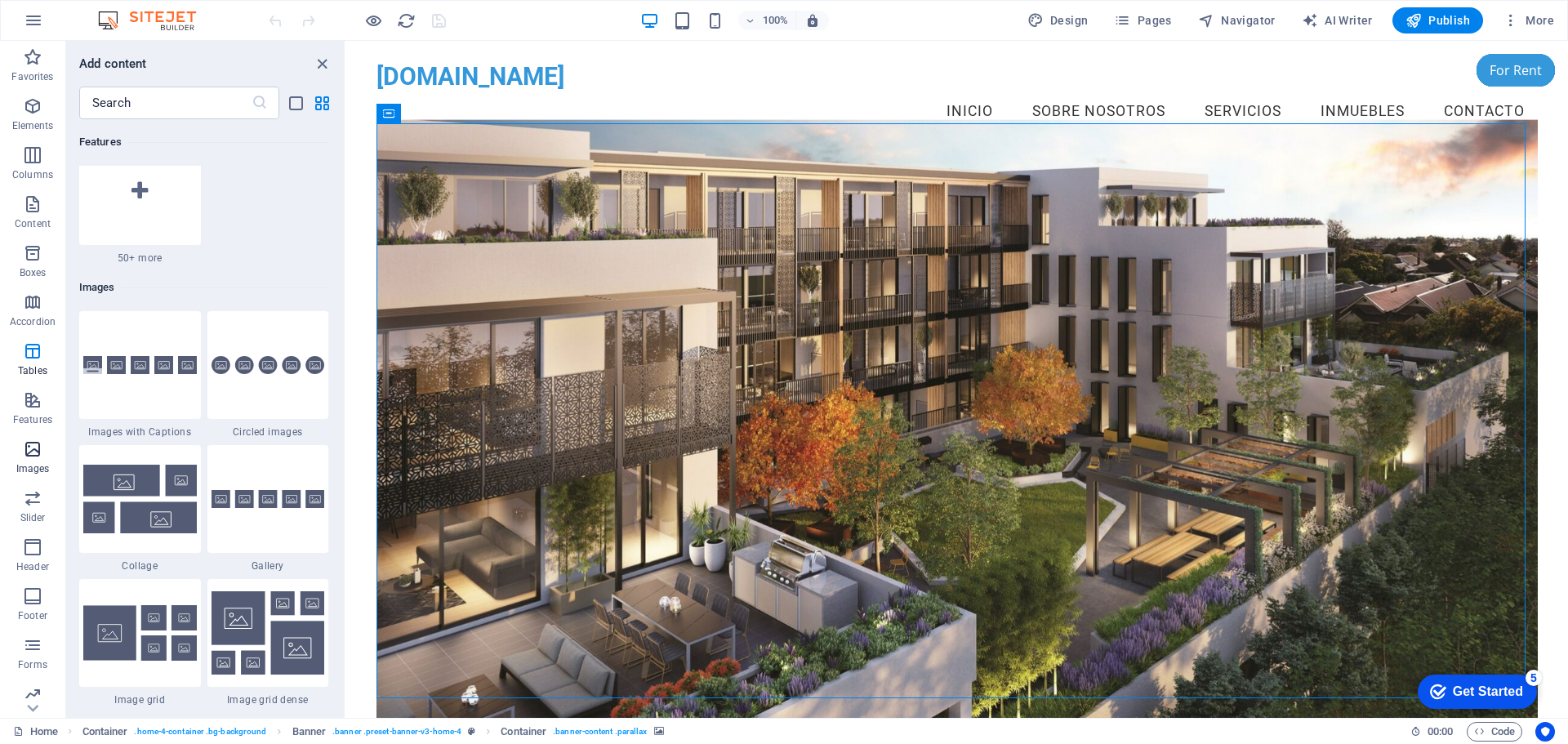
scroll to position [8281, 0]
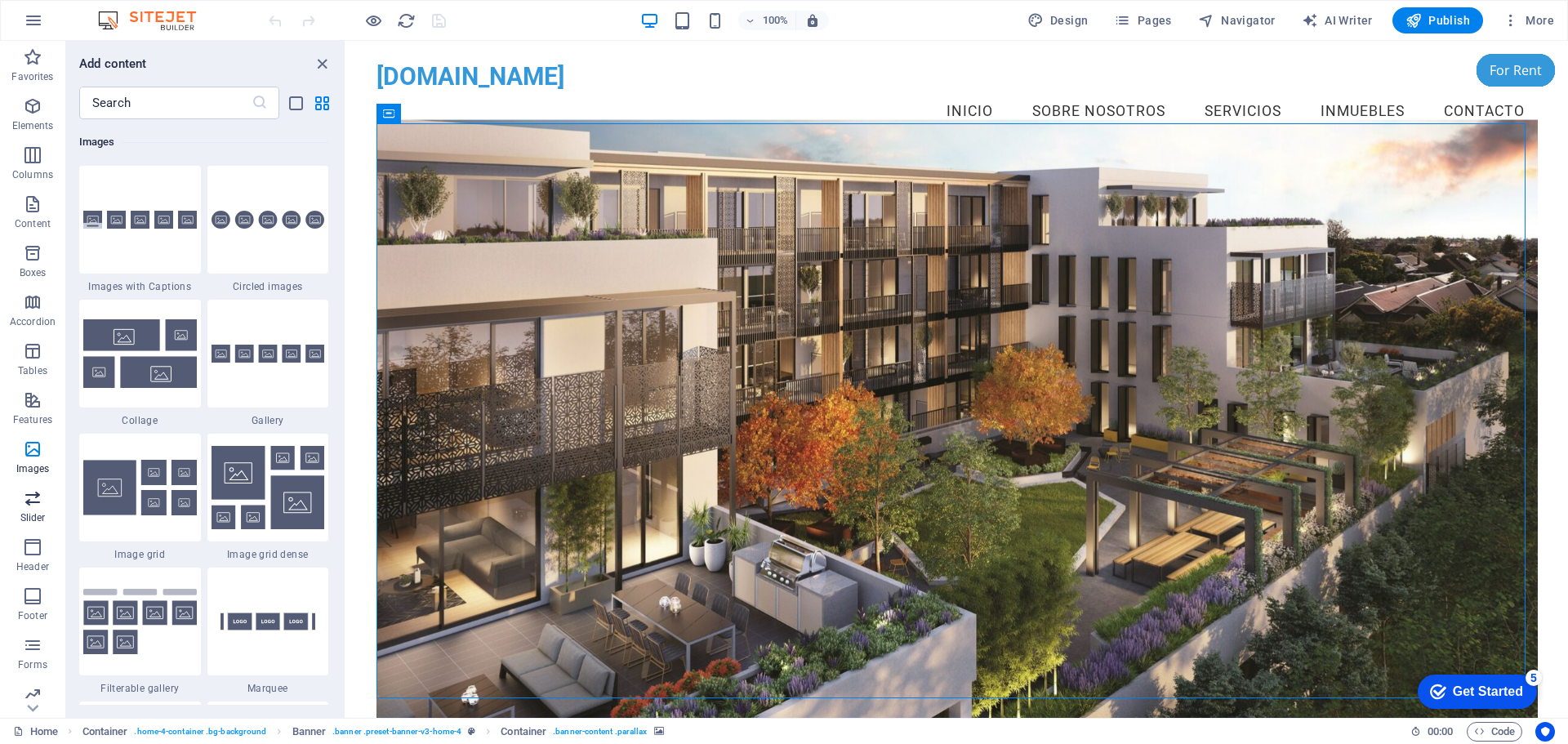
click at [22, 499] on icon "button" at bounding box center [32, 498] width 20 height 20
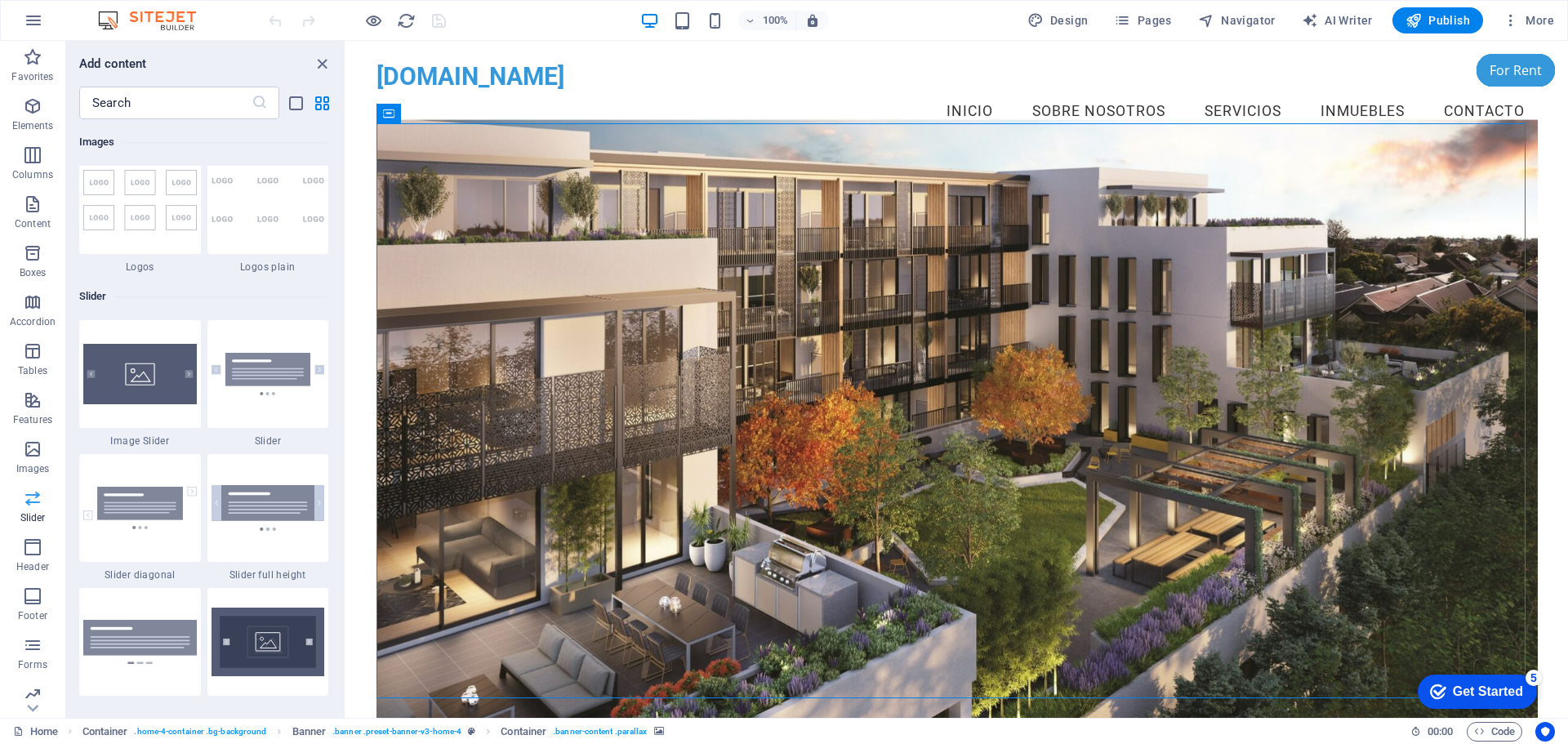
scroll to position [9258, 0]
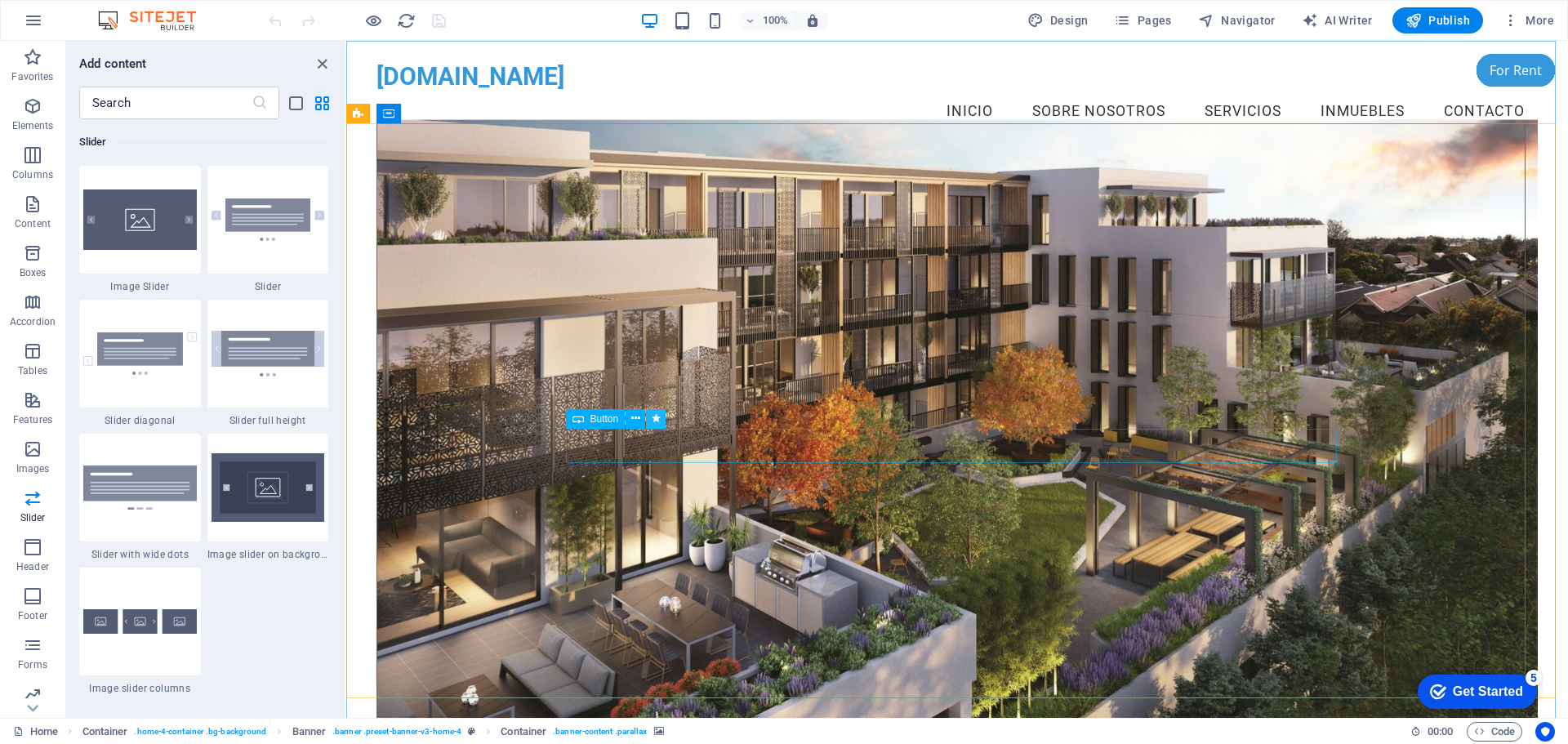
click at [661, 424] on button at bounding box center [655, 419] width 20 height 20
select select "fade"
select select "s"
select select "onload"
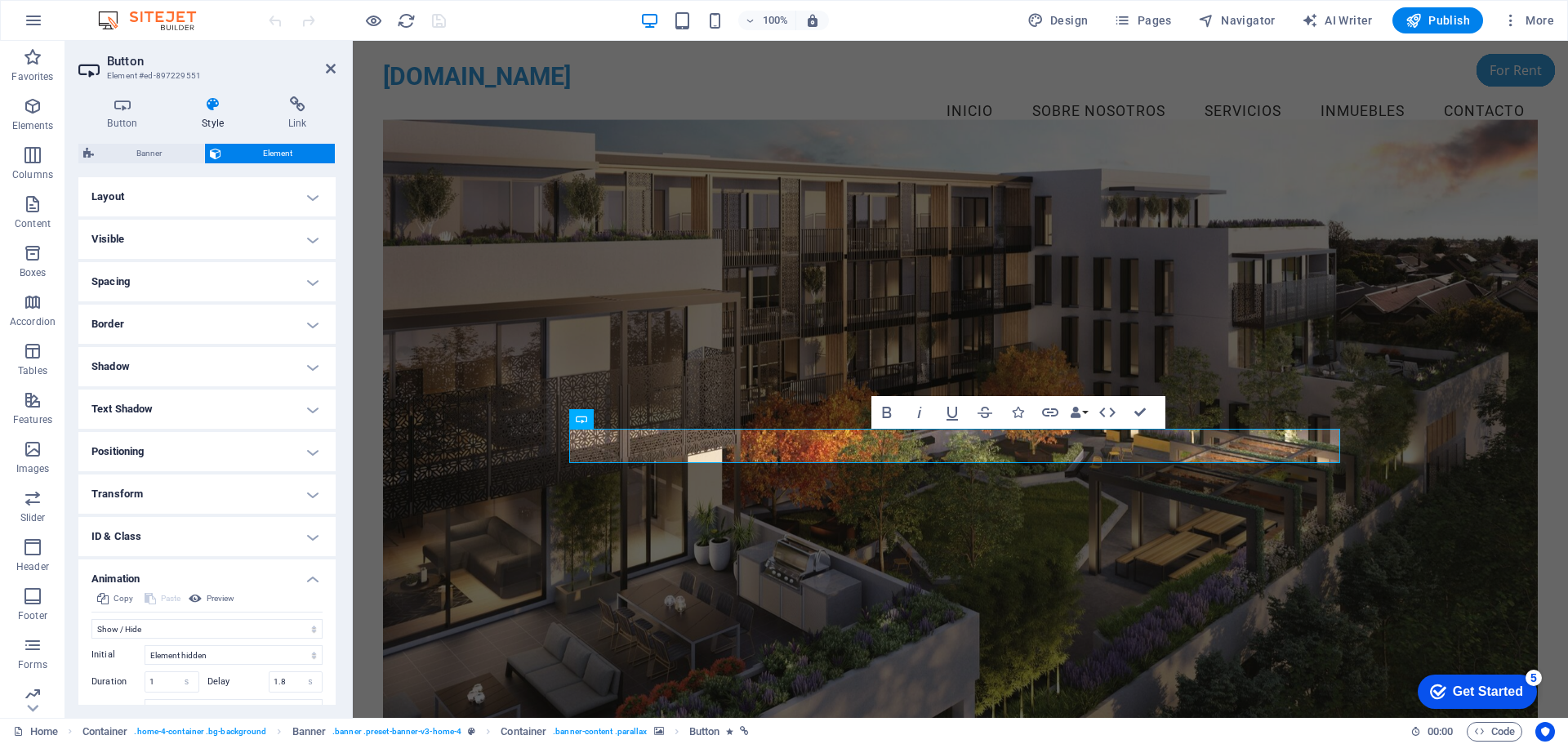
click at [632, 530] on figure at bounding box center [960, 428] width 1155 height 616
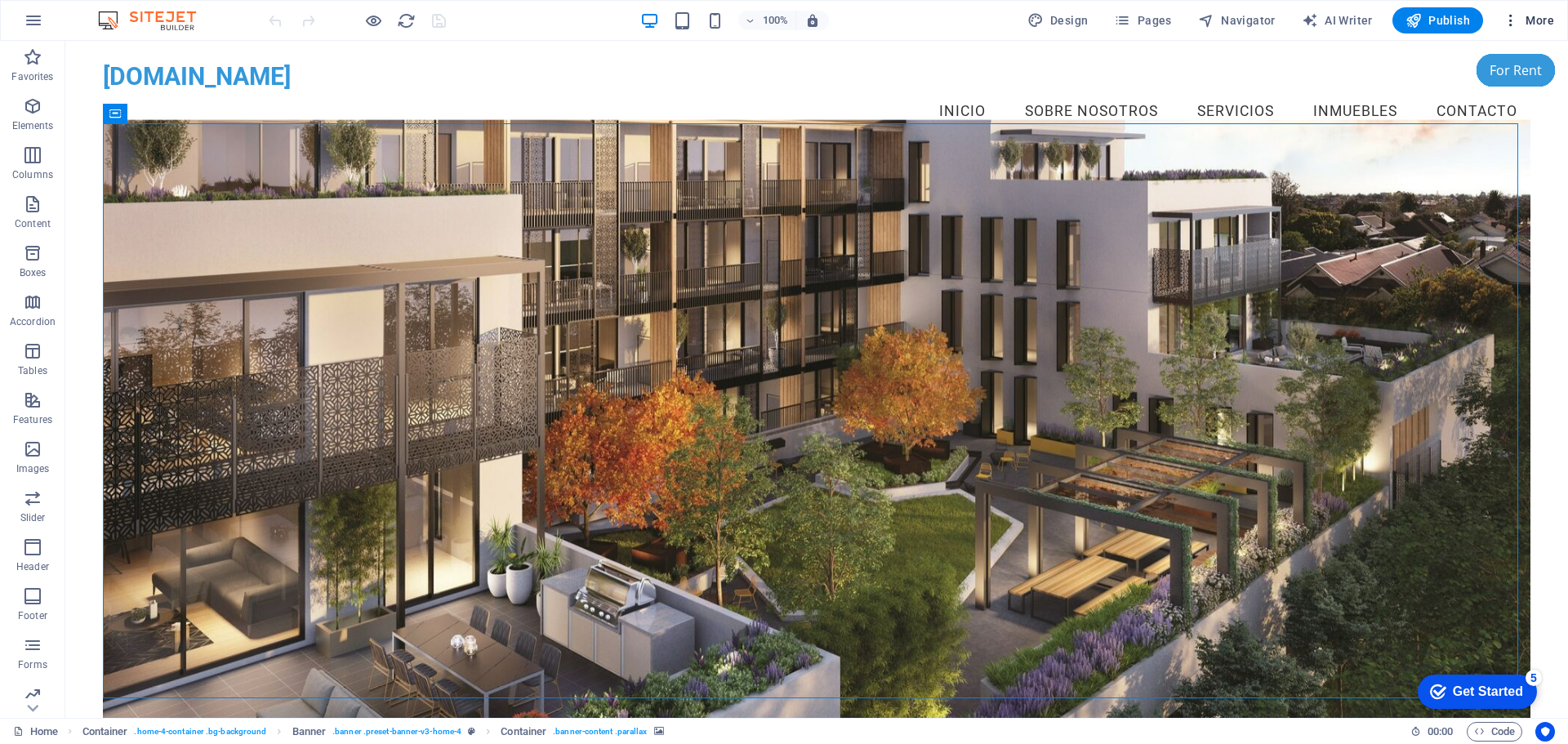
click at [1544, 19] on span "More" at bounding box center [1528, 20] width 52 height 17
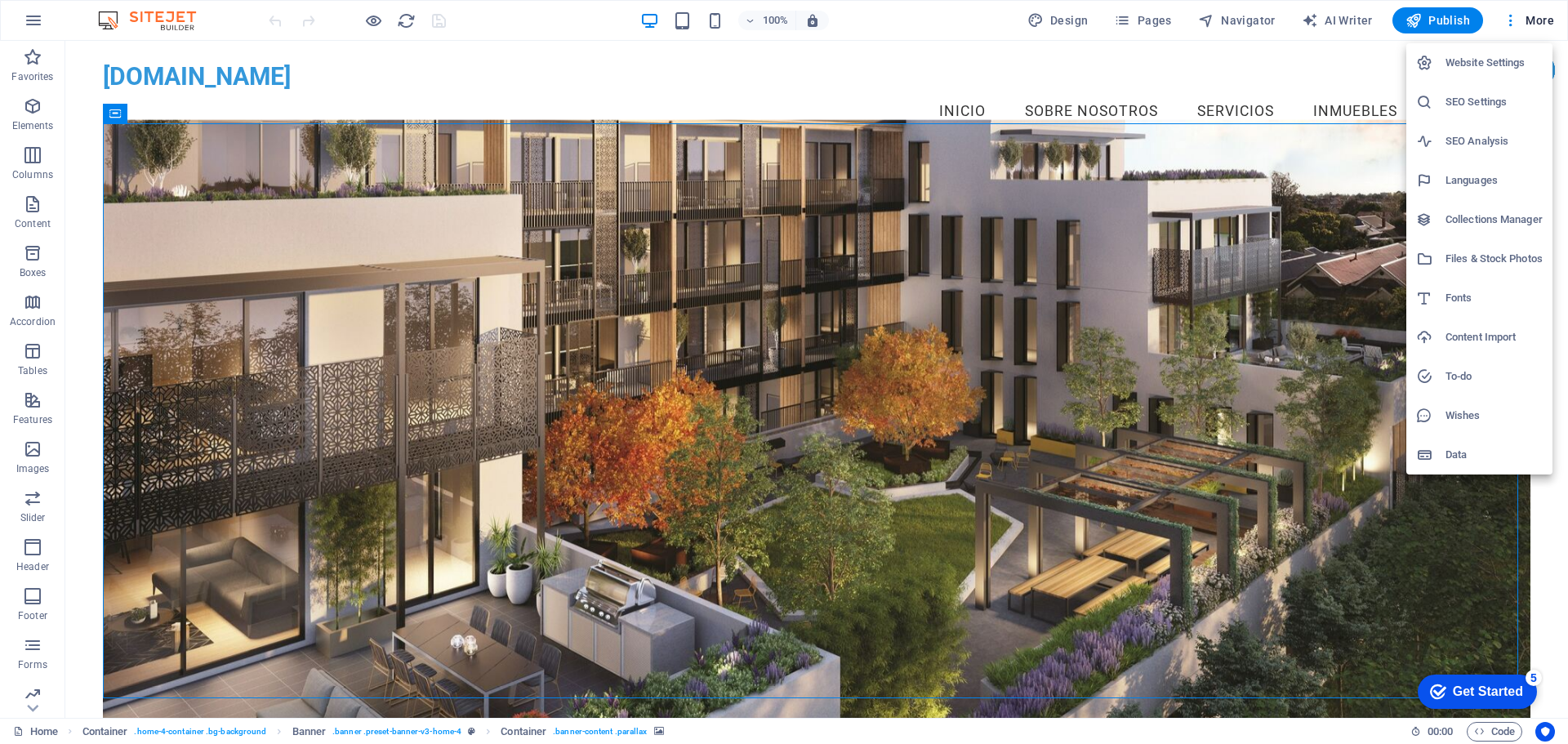
click at [1515, 18] on div at bounding box center [784, 372] width 1568 height 744
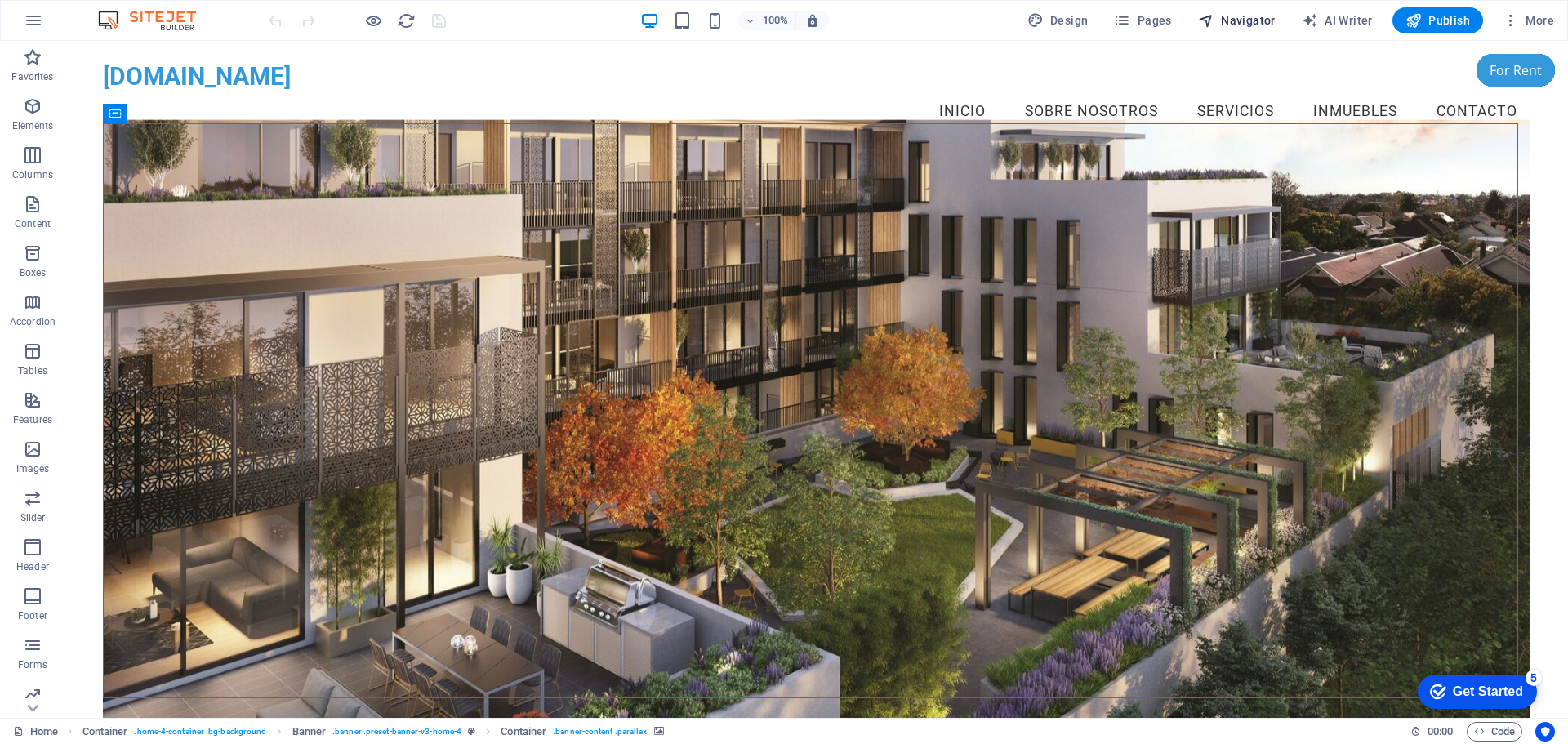
click at [1257, 19] on span "Navigator" at bounding box center [1237, 20] width 78 height 17
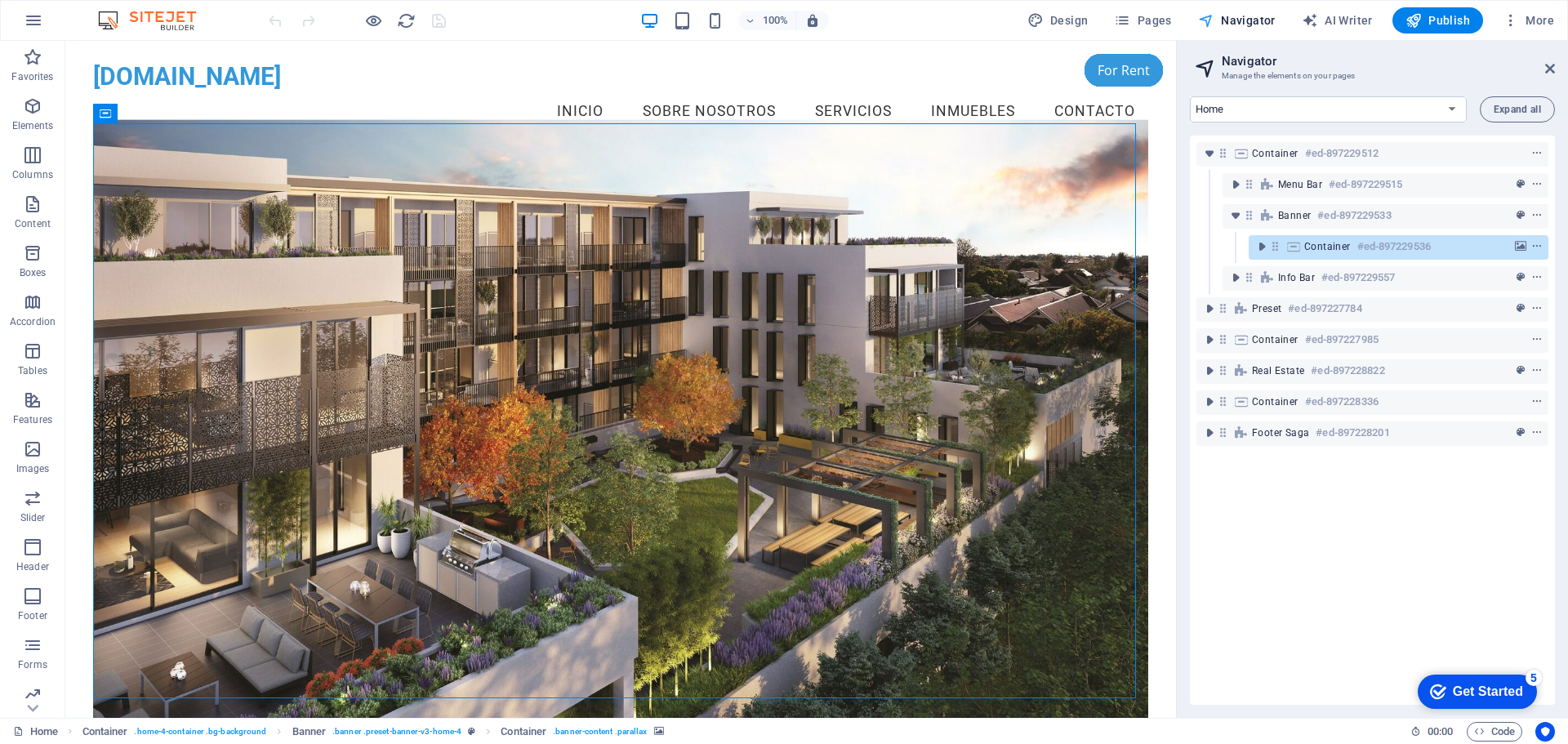
click at [1257, 19] on span "Navigator" at bounding box center [1237, 20] width 78 height 17
click at [1148, 26] on span "Pages" at bounding box center [1142, 20] width 58 height 17
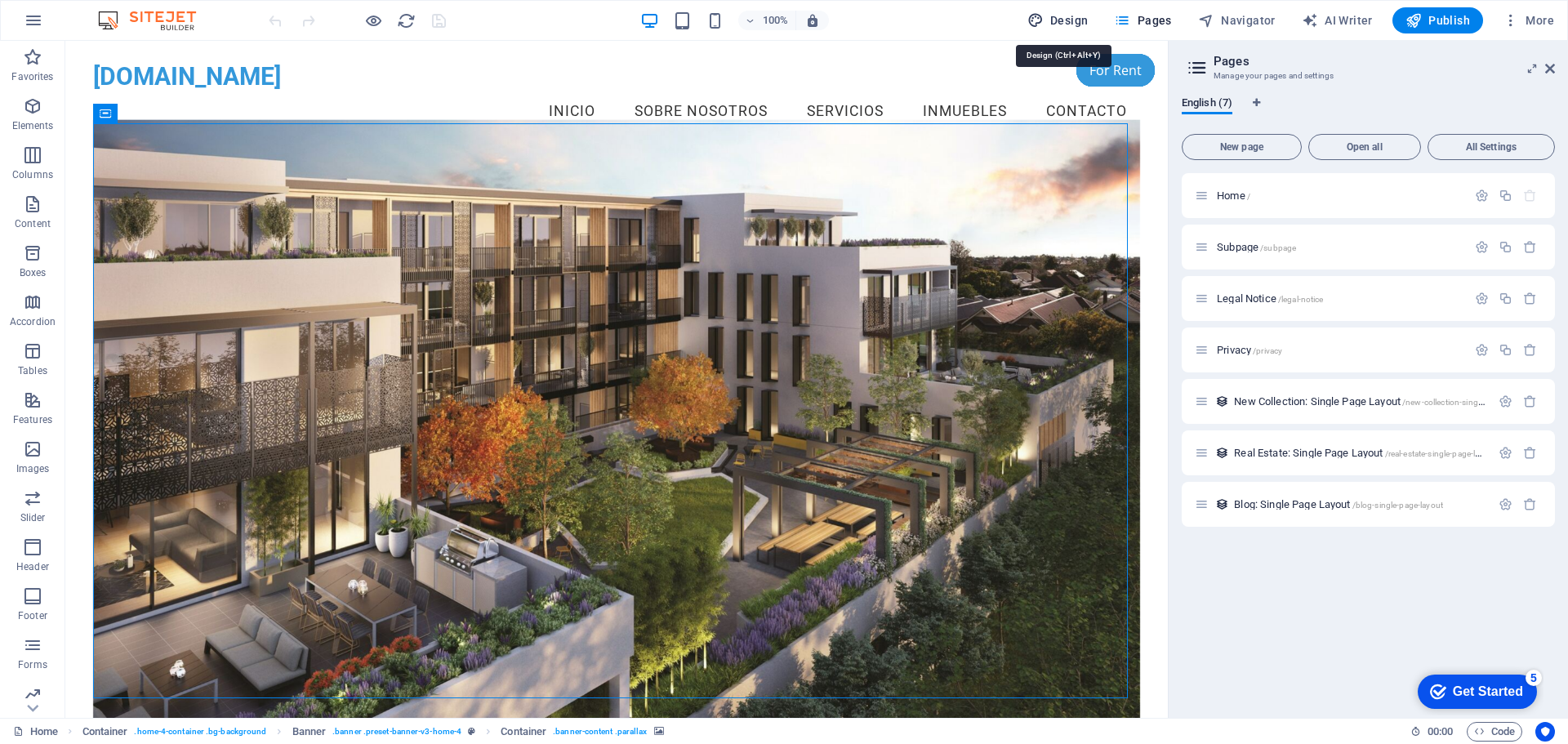
click at [1068, 20] on span "Design" at bounding box center [1058, 20] width 61 height 17
select select "px"
select select "200"
select select "px"
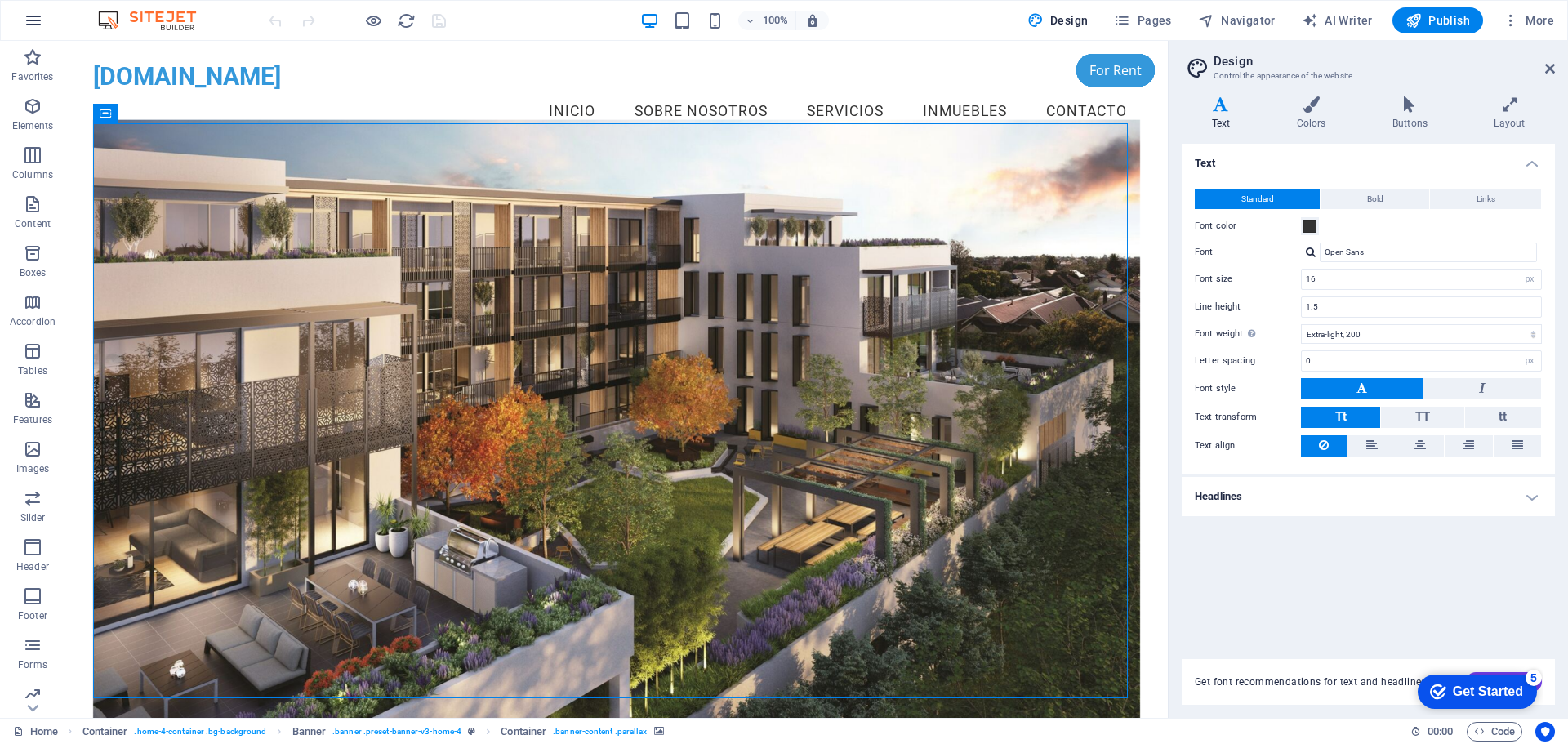
click at [30, 22] on icon "button" at bounding box center [33, 20] width 20 height 20
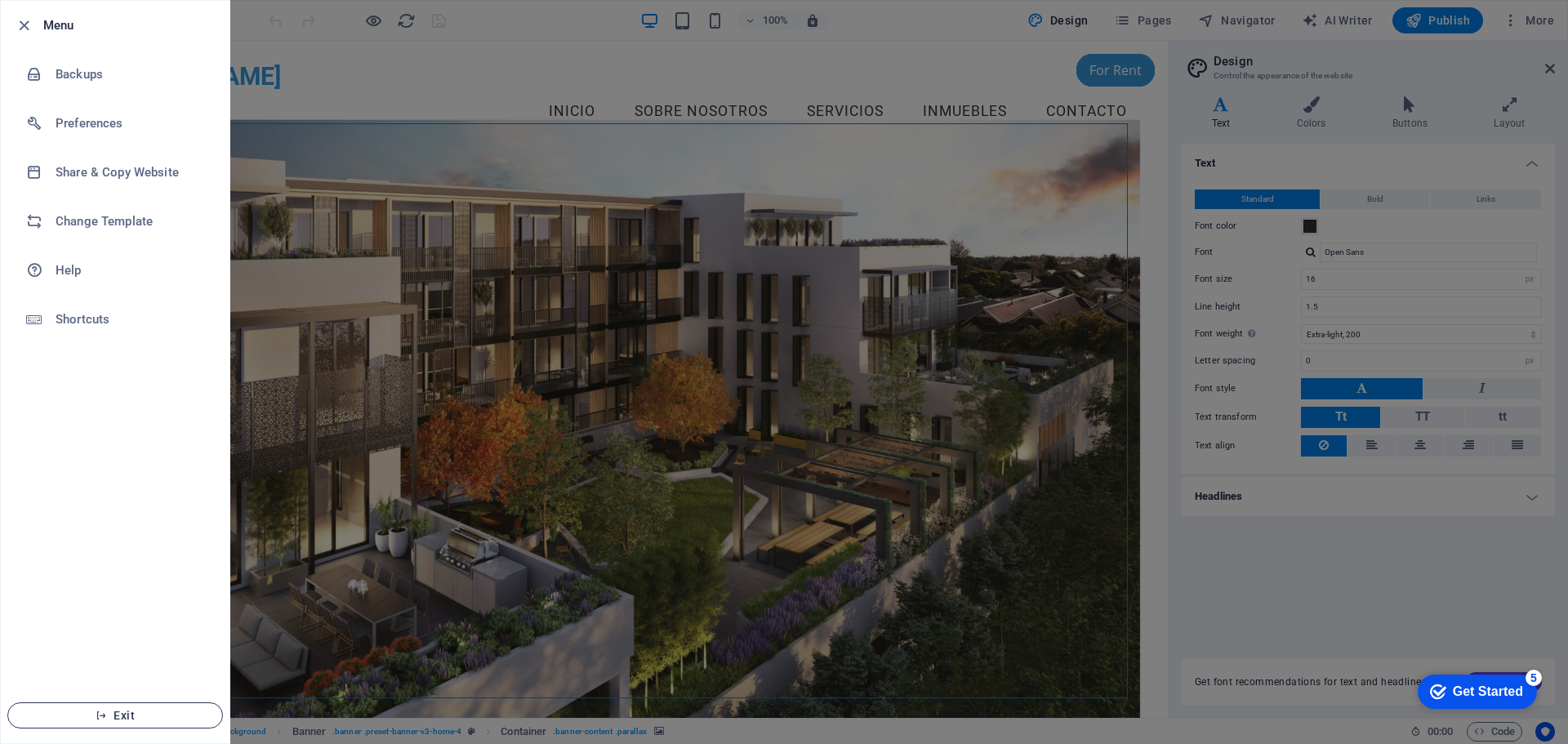
click at [128, 711] on span "Exit" at bounding box center [115, 715] width 188 height 13
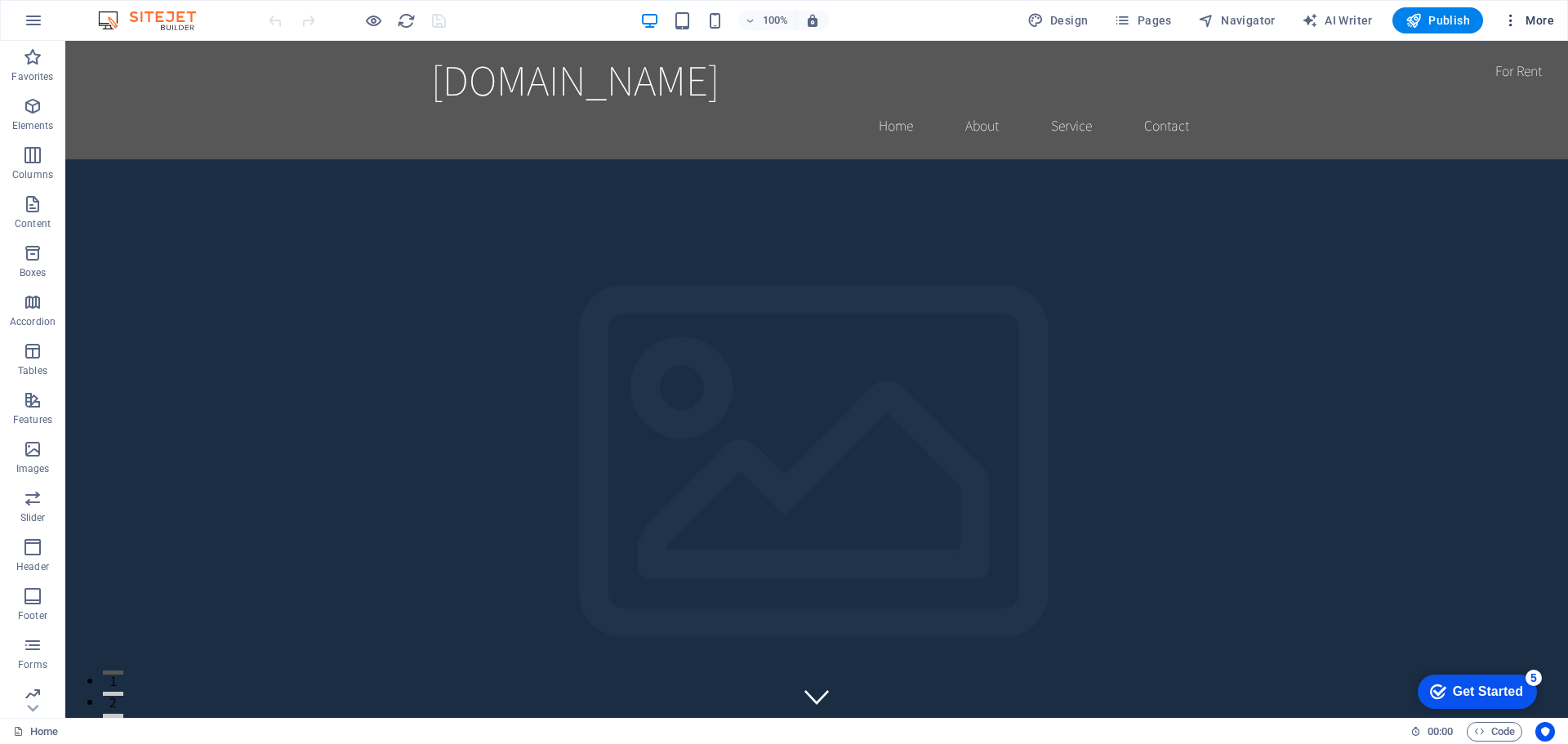
click at [1526, 20] on span "More" at bounding box center [1528, 20] width 52 height 17
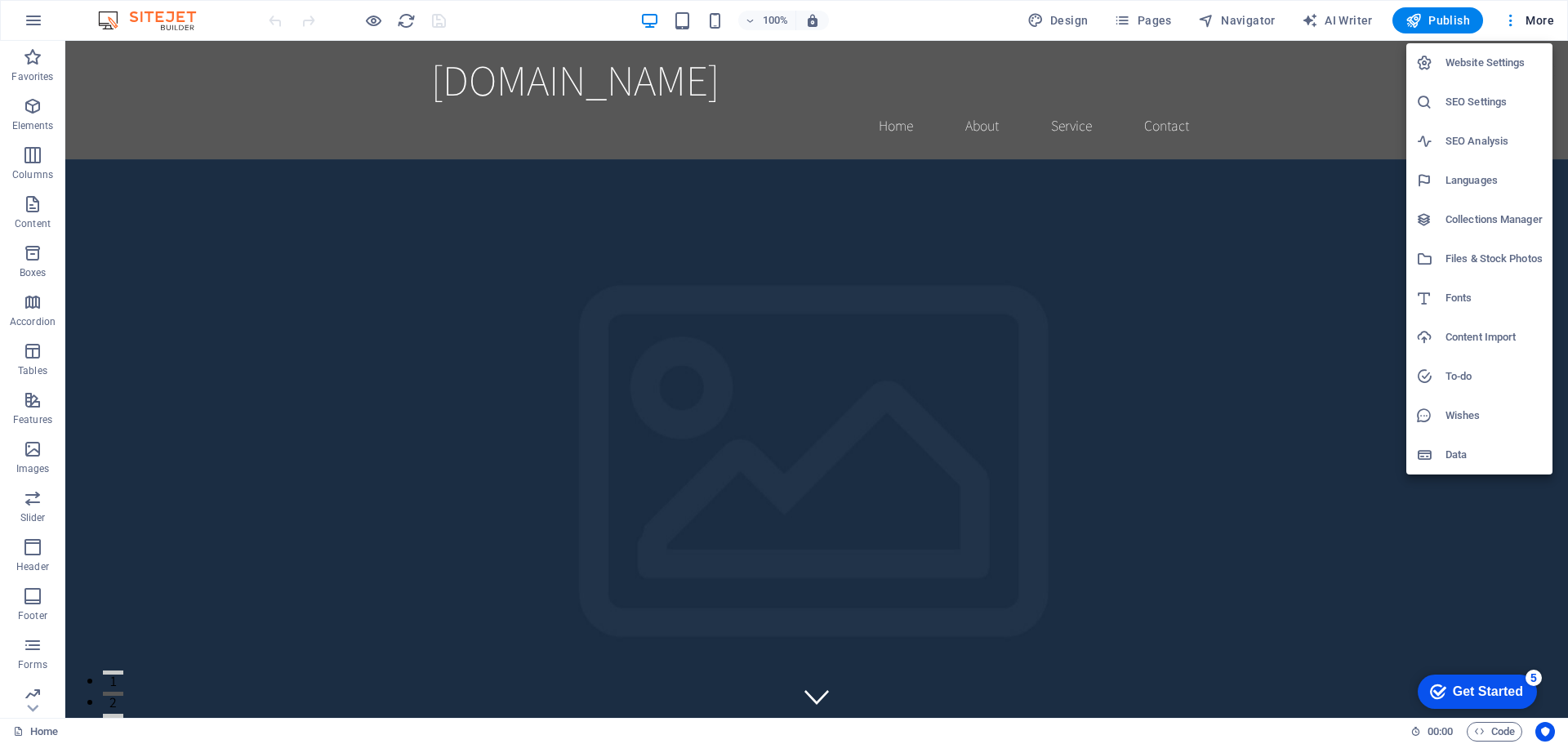
click at [1508, 20] on div at bounding box center [784, 372] width 1568 height 744
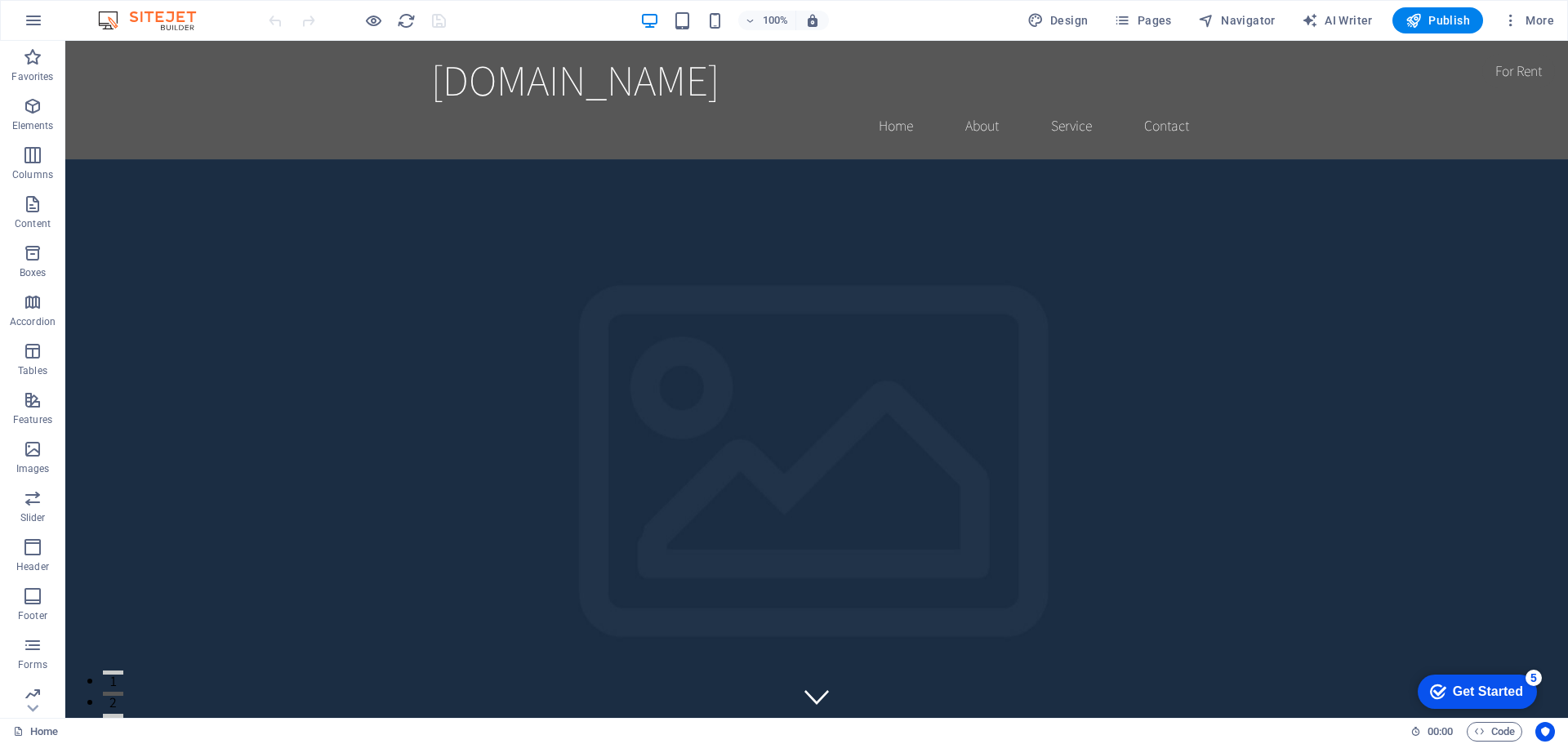
click at [1508, 20] on icon "button" at bounding box center [1510, 20] width 17 height 17
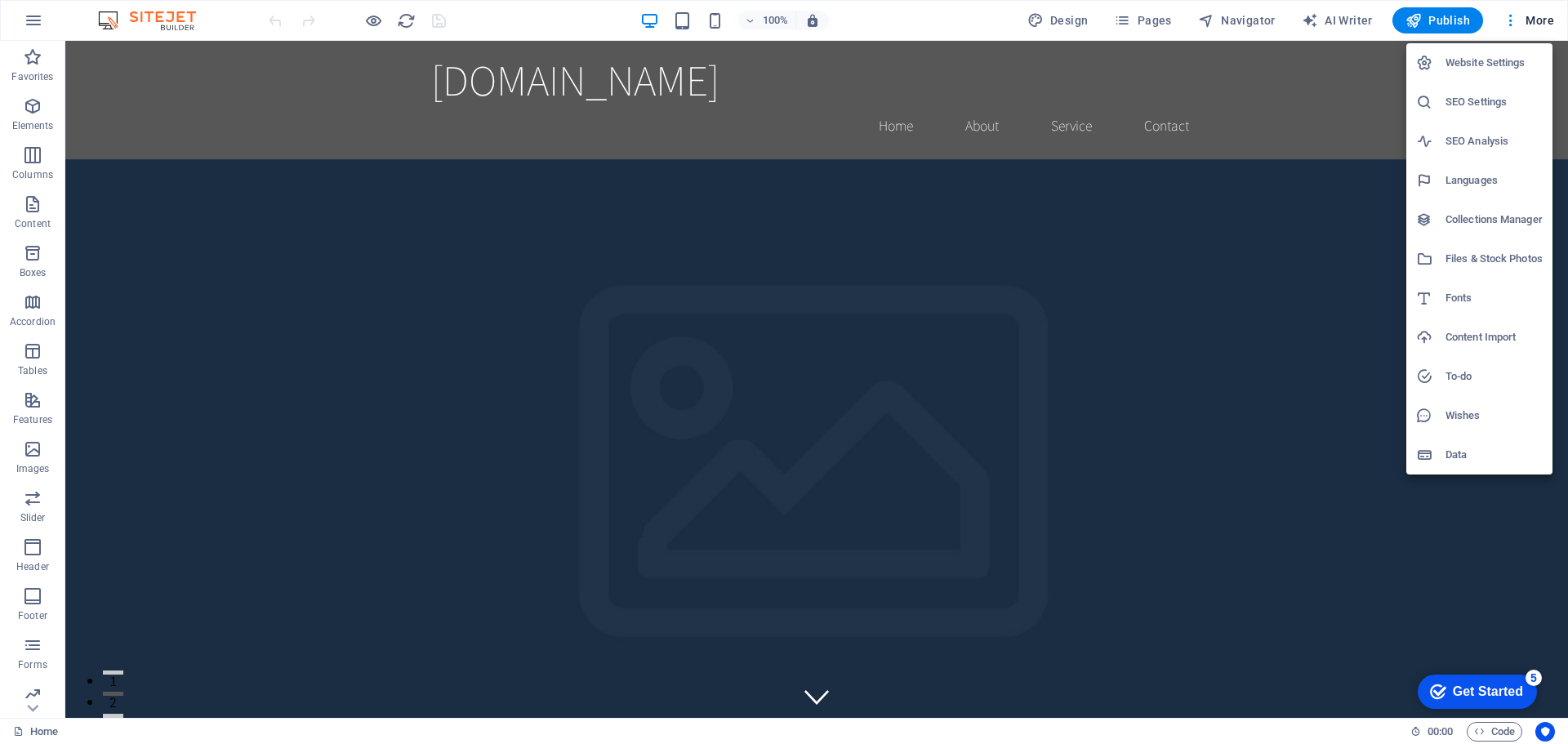
click at [1477, 59] on h6 "Website Settings" at bounding box center [1494, 62] width 98 height 20
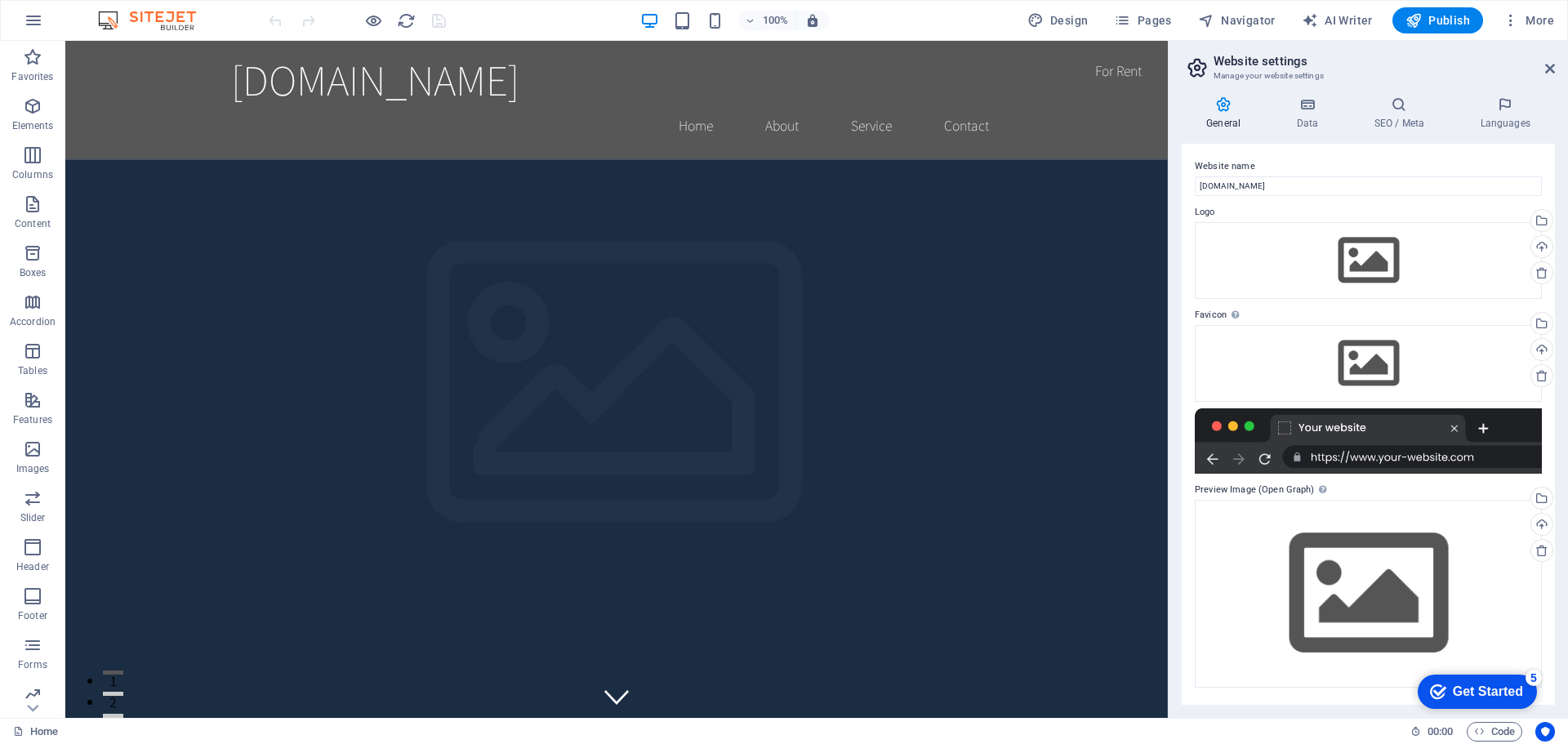
click at [1229, 106] on icon at bounding box center [1223, 104] width 83 height 17
click at [1301, 107] on icon at bounding box center [1307, 104] width 71 height 17
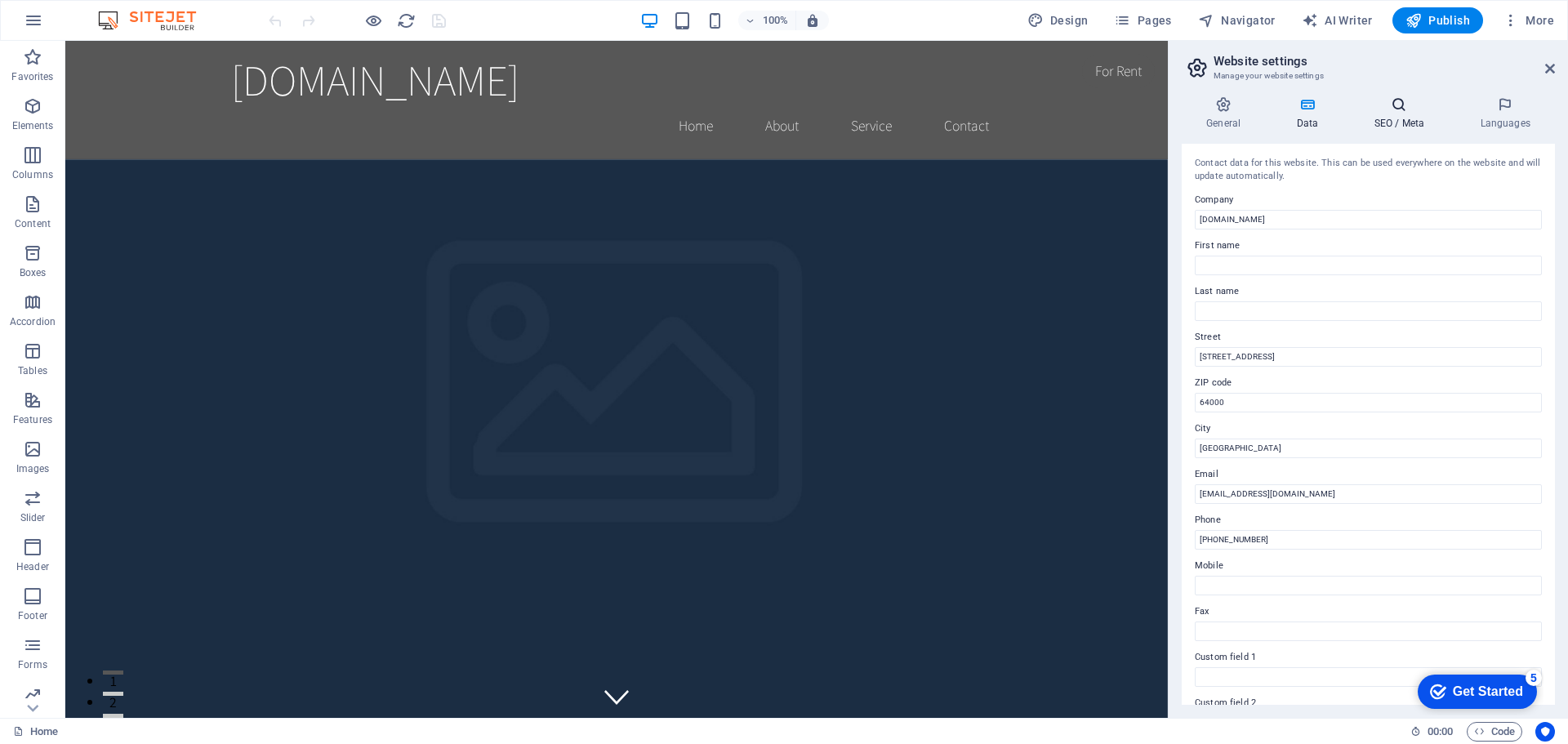
click at [1392, 107] on icon at bounding box center [1399, 104] width 99 height 17
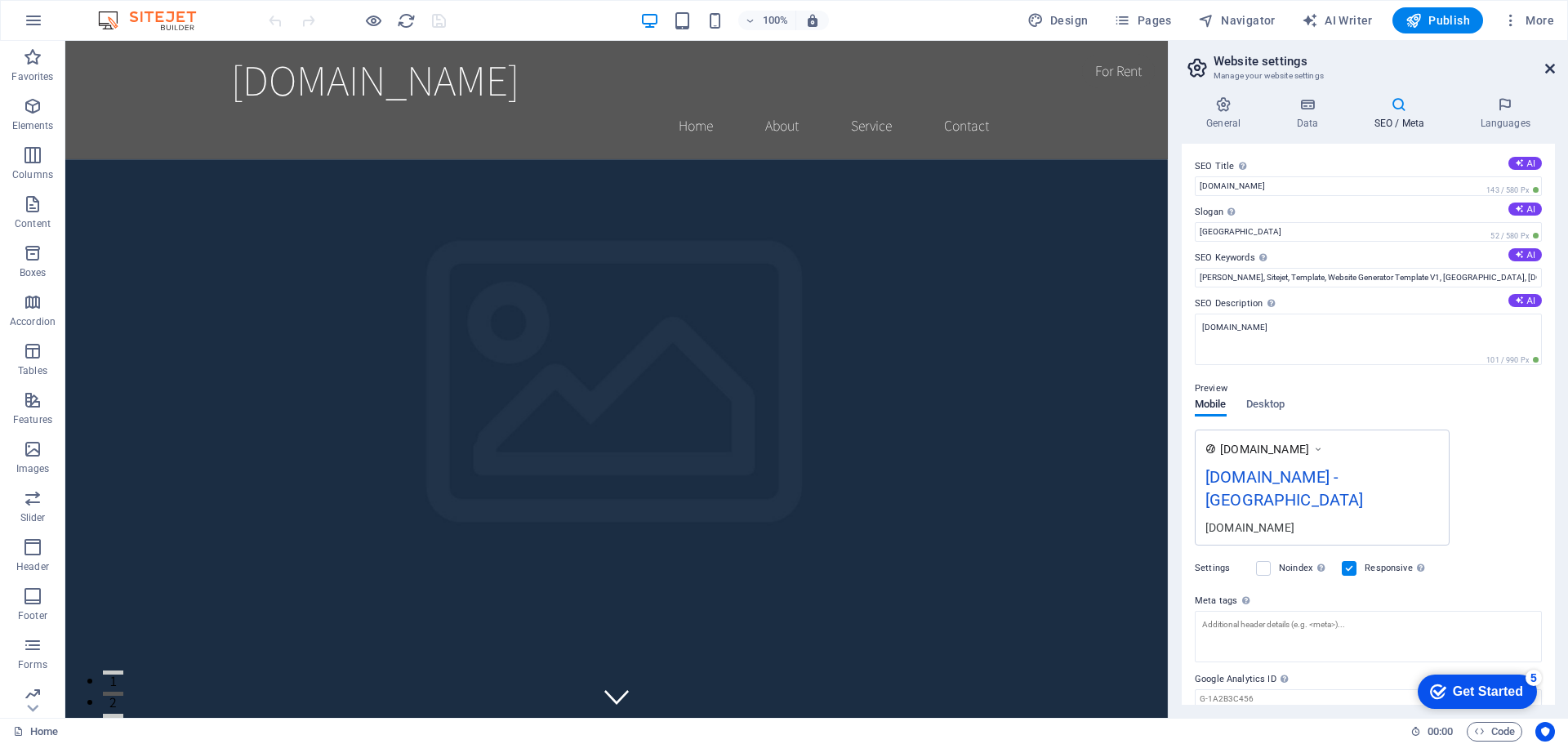
click at [1548, 70] on icon at bounding box center [1549, 68] width 10 height 13
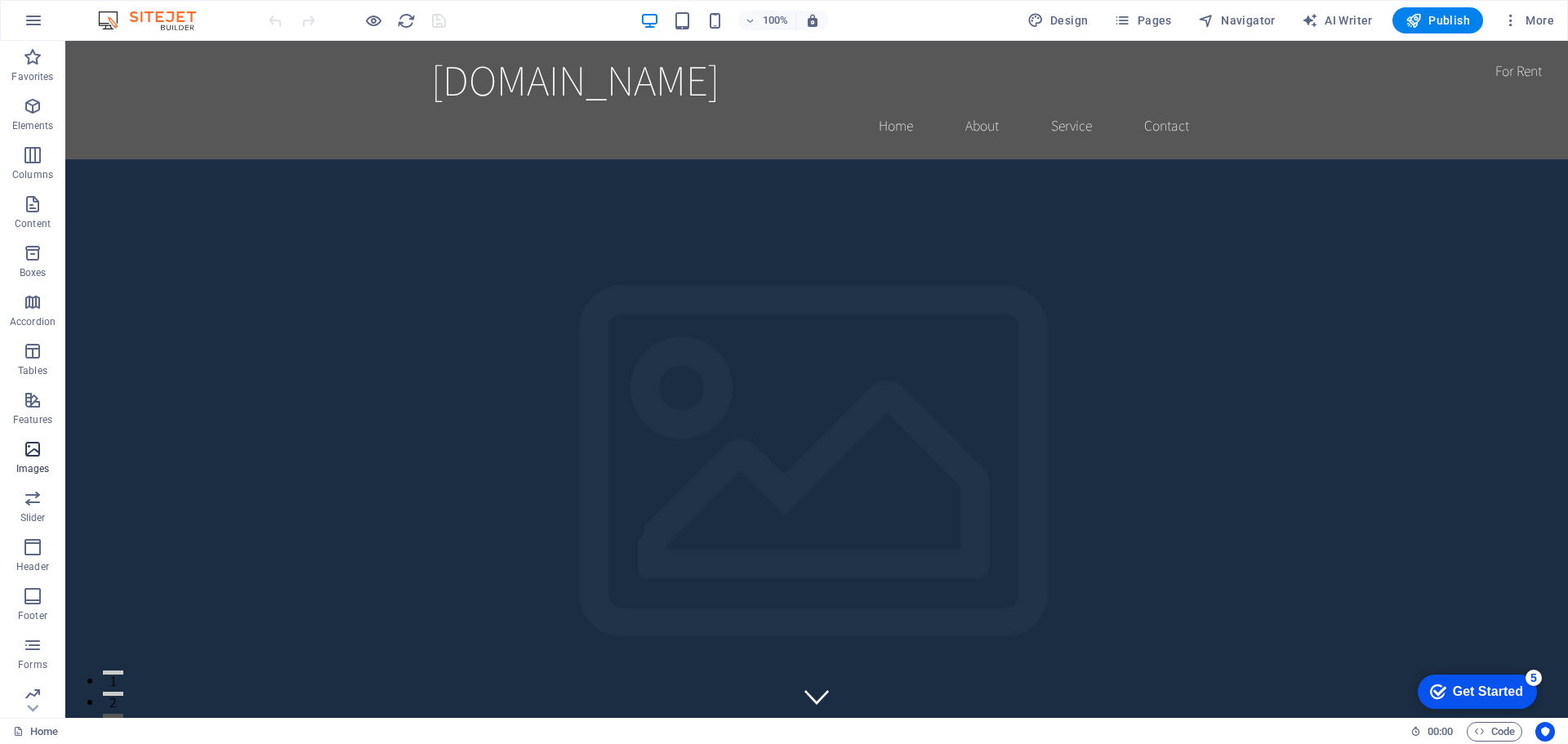
scroll to position [58, 0]
click at [35, 690] on icon "button" at bounding box center [32, 685] width 20 height 20
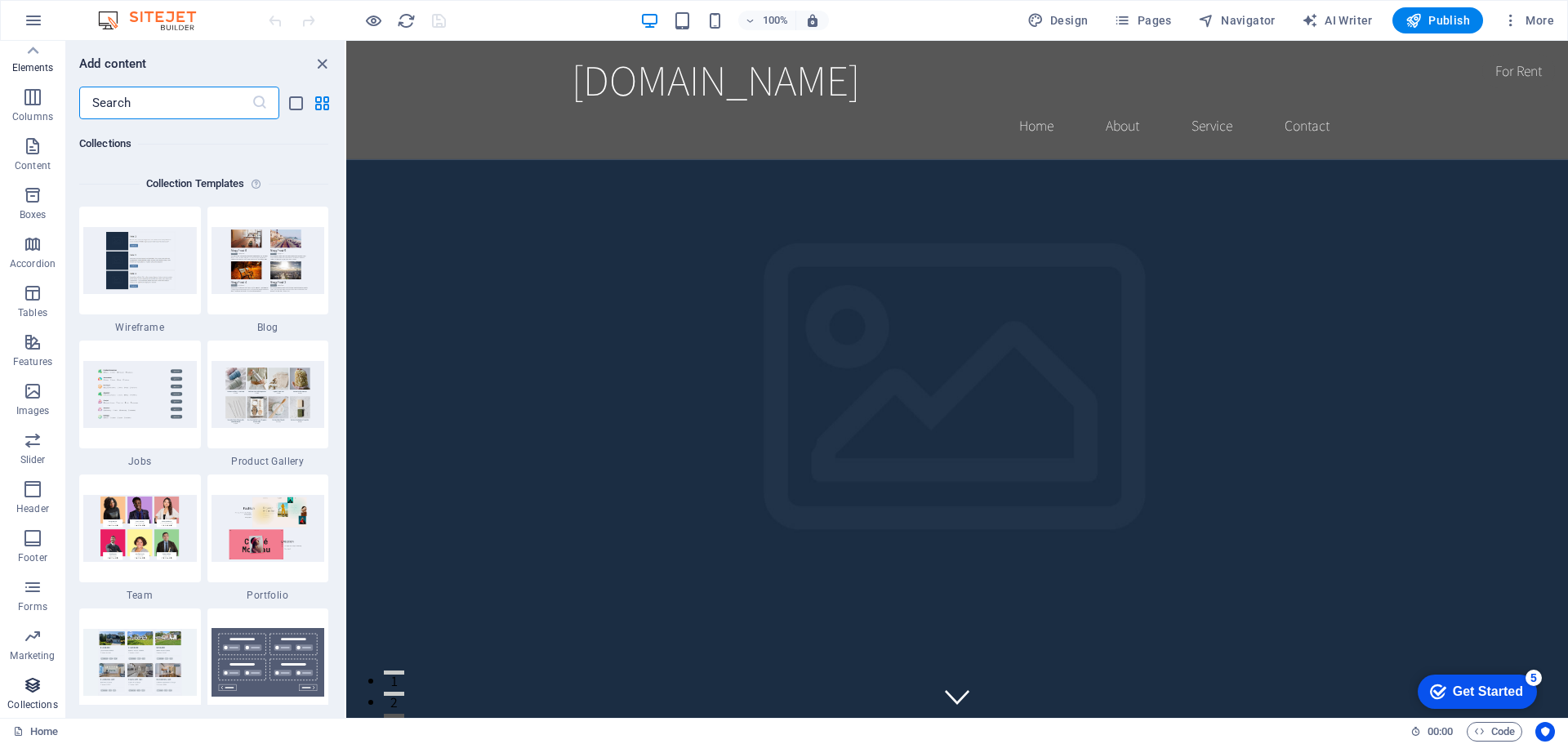
scroll to position [14949, 0]
click at [249, 383] on img at bounding box center [268, 392] width 113 height 66
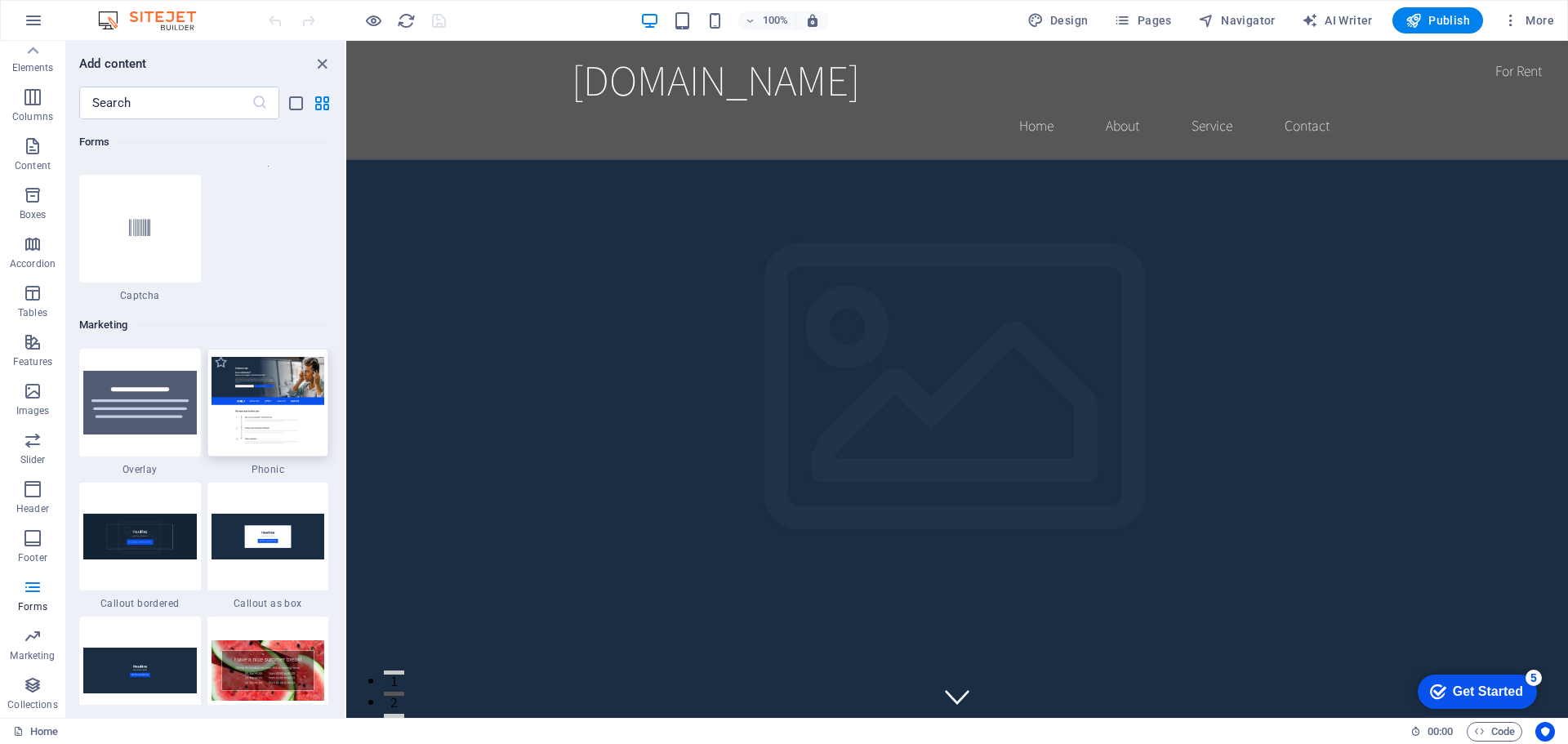
scroll to position [13037, 0]
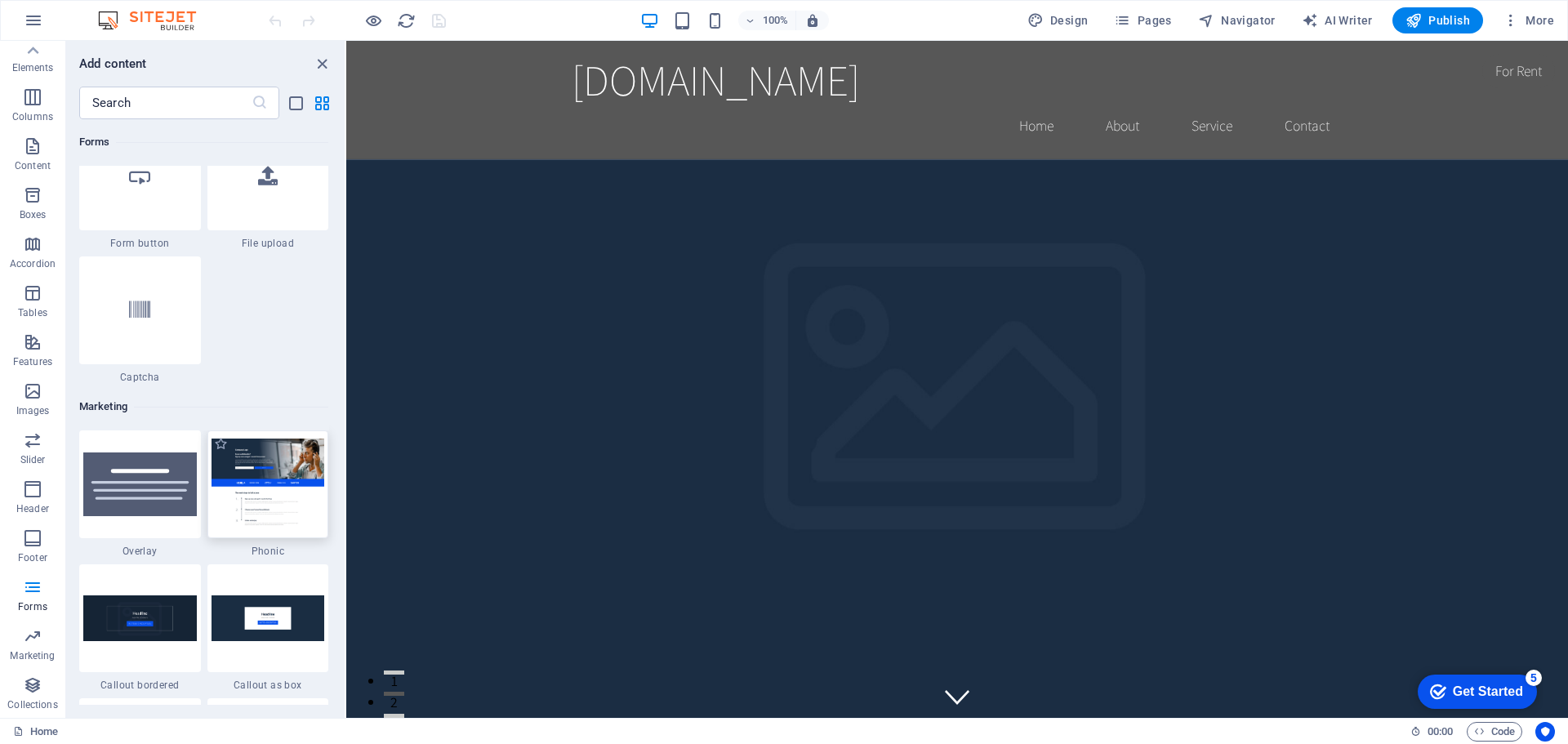
click at [248, 473] on img at bounding box center [268, 484] width 113 height 91
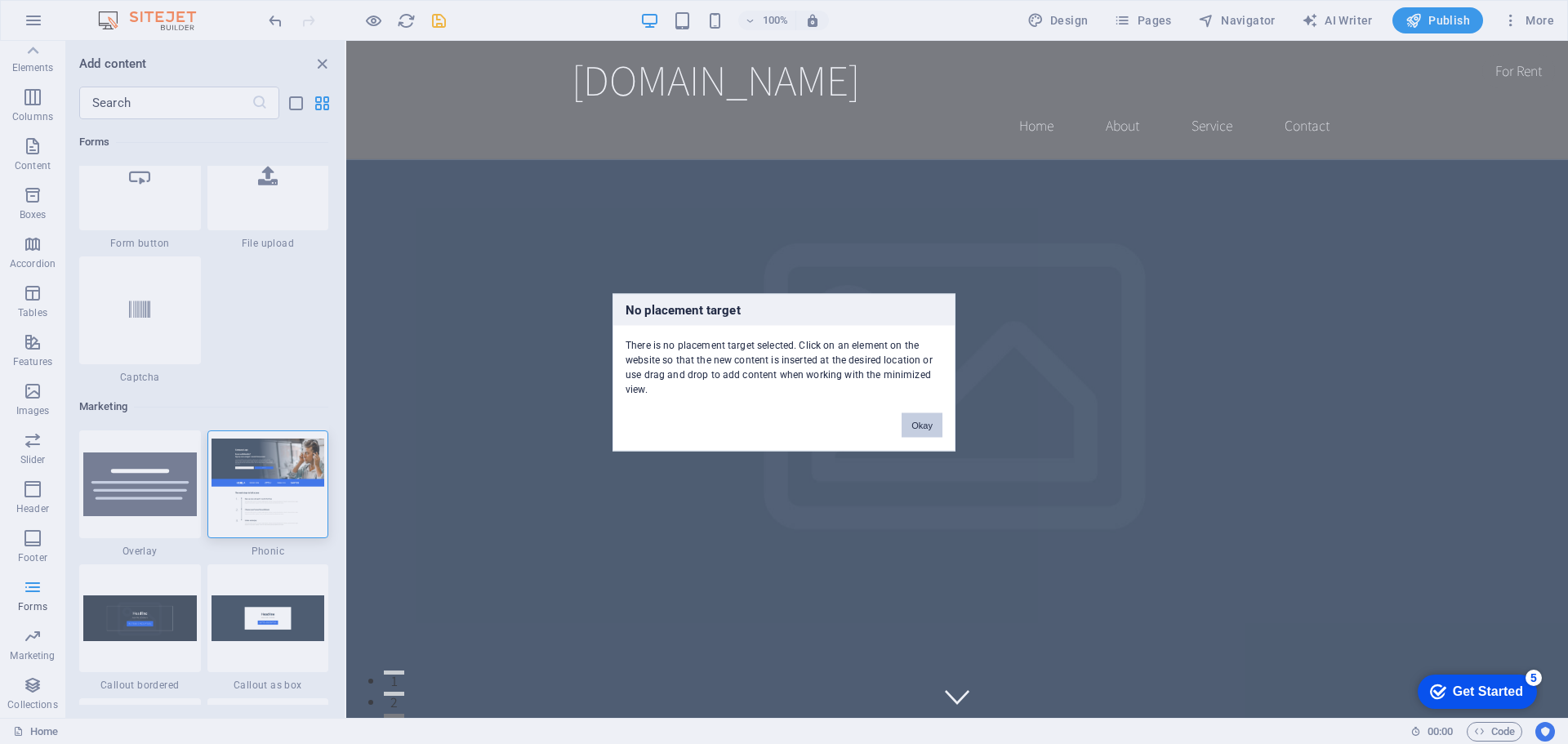
click at [929, 429] on button "Okay" at bounding box center [922, 424] width 41 height 24
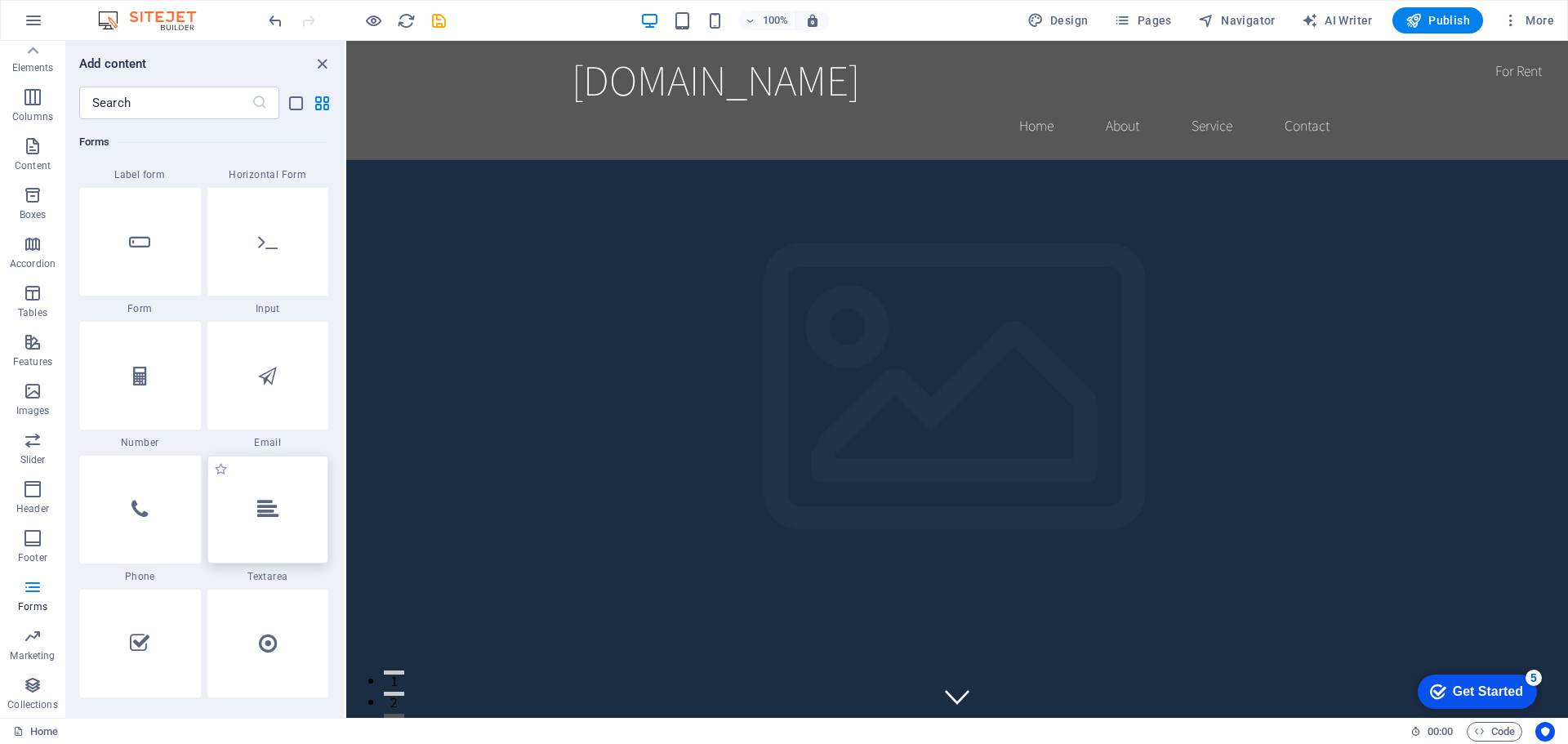
scroll to position [11730, 0]
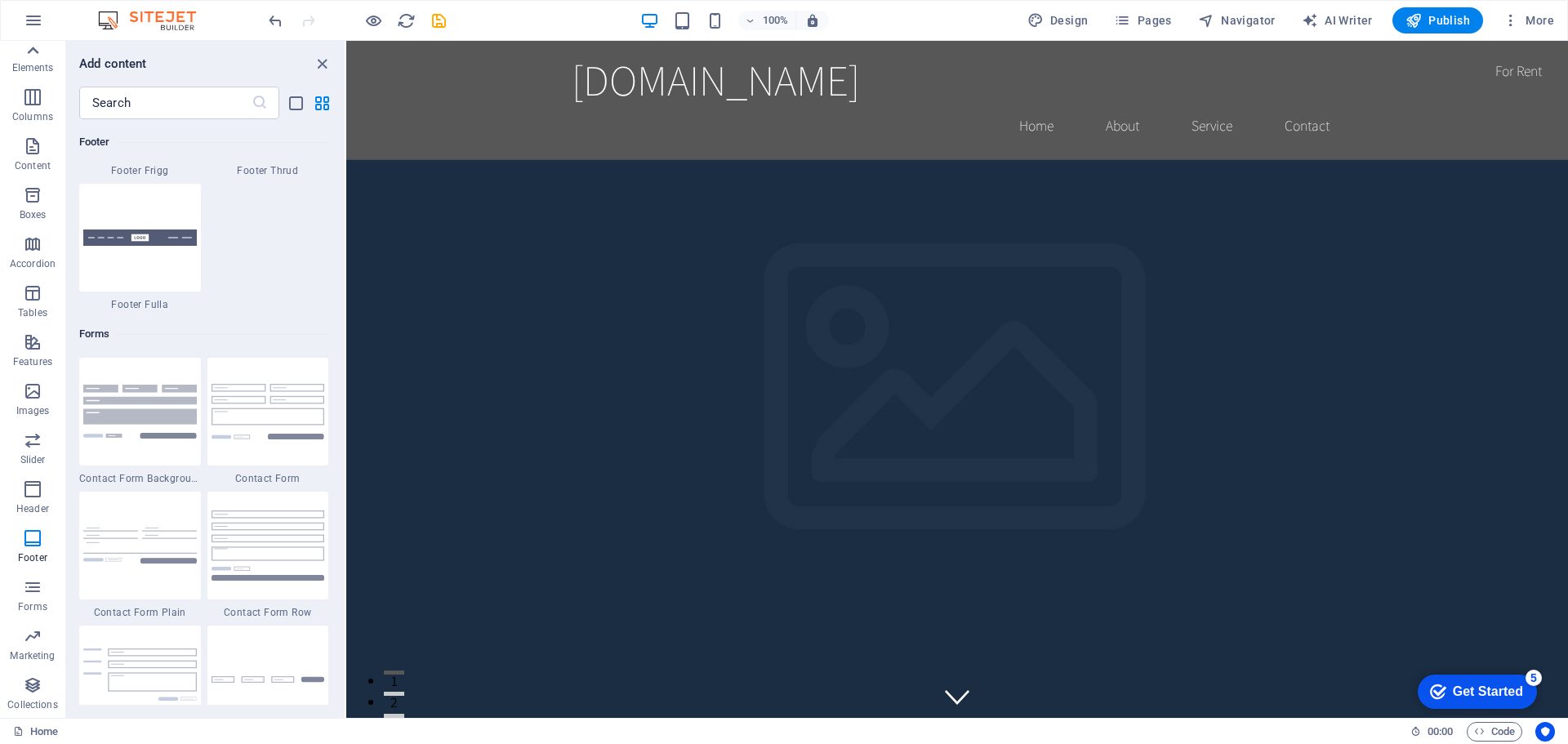
click at [28, 55] on icon at bounding box center [32, 50] width 22 height 22
click at [35, 51] on icon "button" at bounding box center [32, 58] width 20 height 20
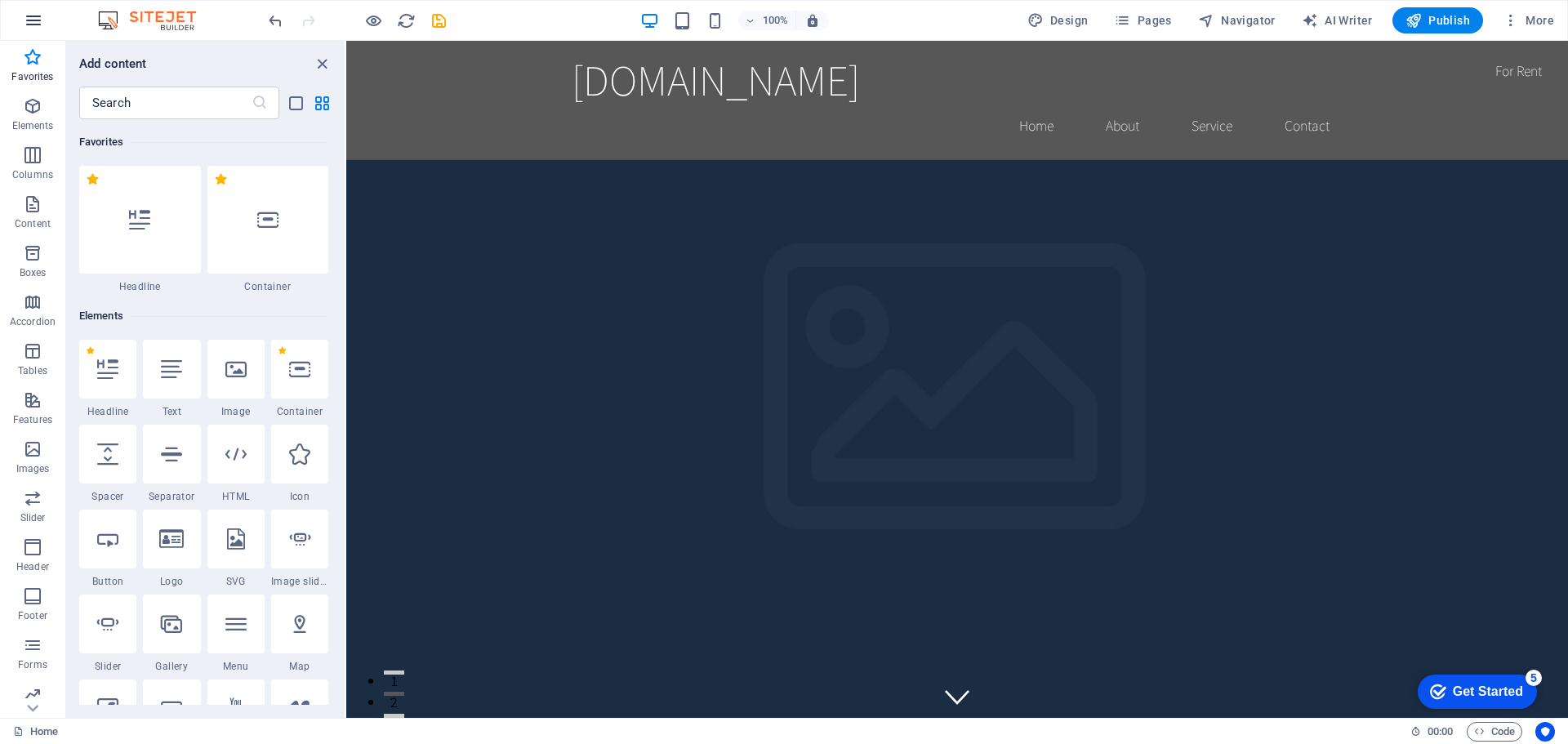
click at [35, 21] on icon "button" at bounding box center [33, 20] width 20 height 20
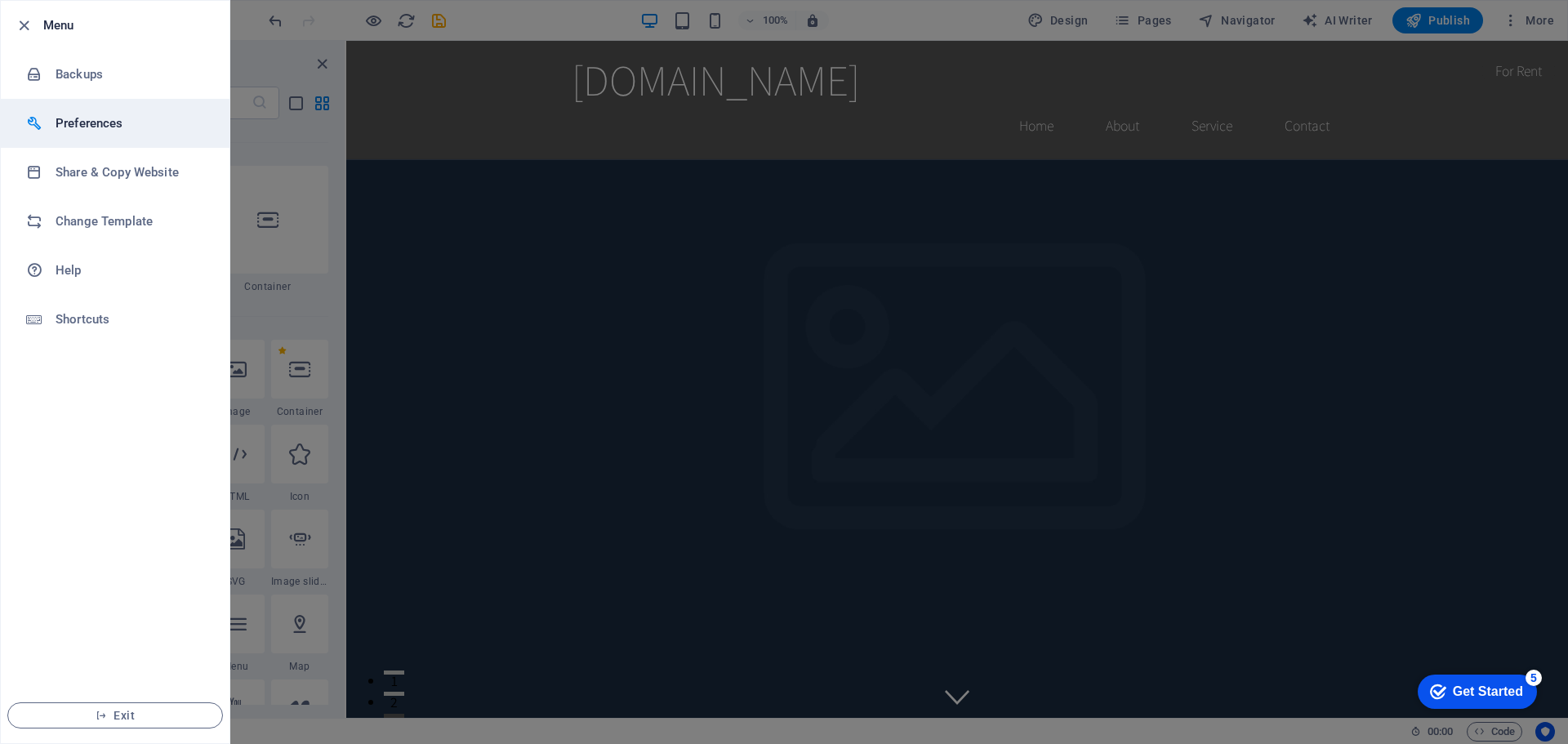
click at [89, 115] on h6 "Preferences" at bounding box center [131, 123] width 151 height 20
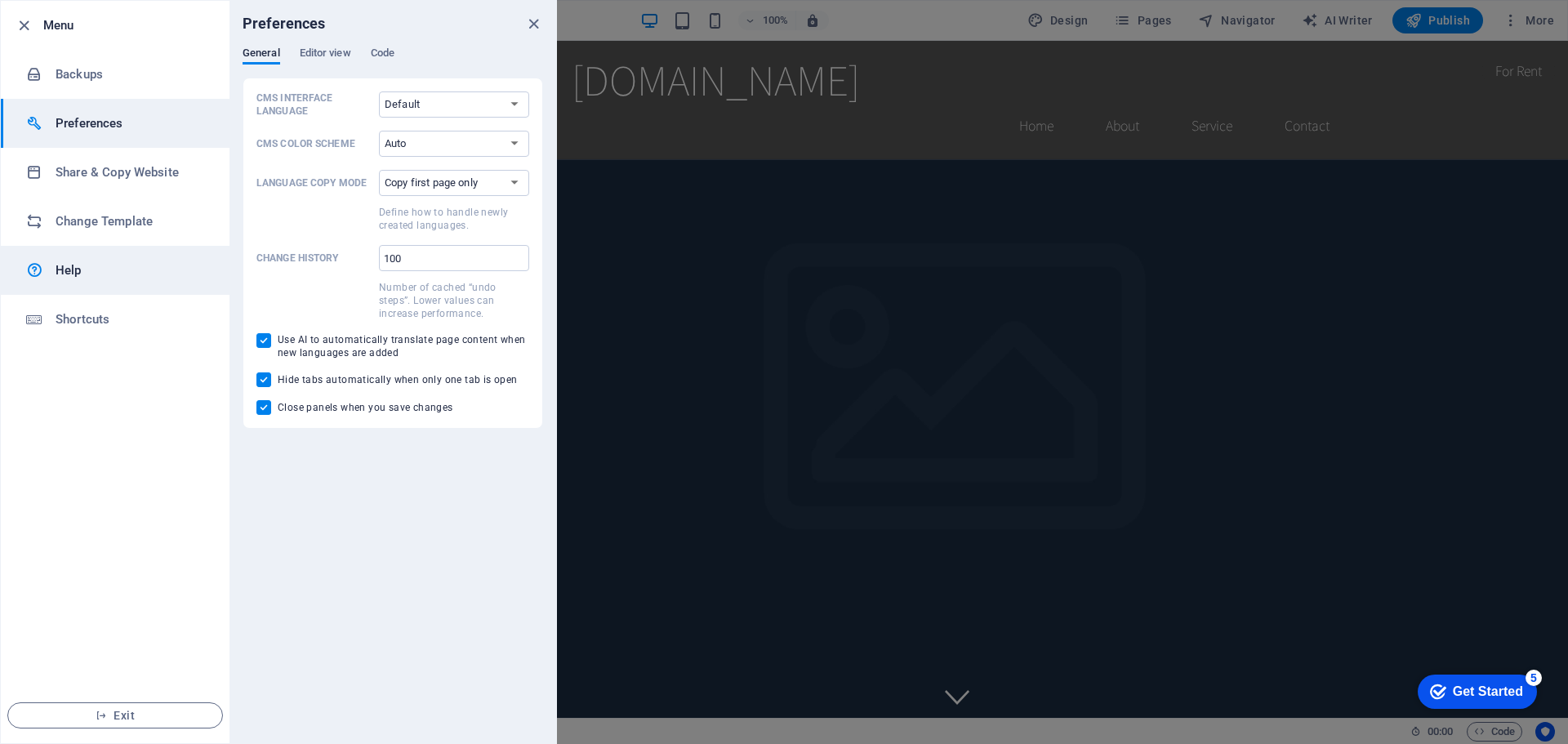
click at [76, 274] on h6 "Help" at bounding box center [131, 270] width 151 height 20
click at [22, 25] on icon "button" at bounding box center [23, 25] width 19 height 19
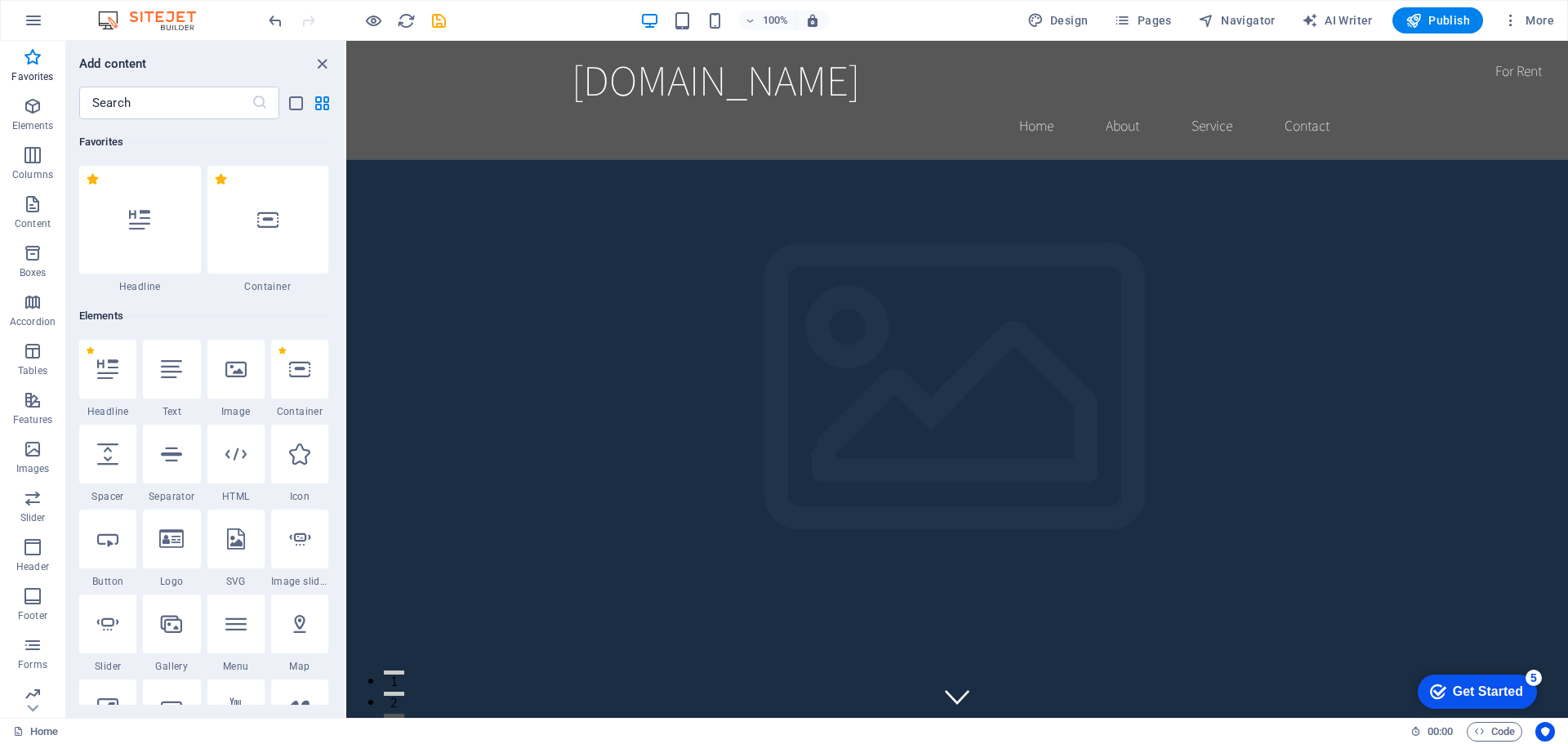
click at [99, 21] on img at bounding box center [155, 20] width 123 height 20
click at [151, 18] on img at bounding box center [155, 20] width 123 height 20
click at [183, 23] on img at bounding box center [155, 20] width 123 height 20
click at [1438, 20] on span "Publish" at bounding box center [1437, 20] width 64 height 17
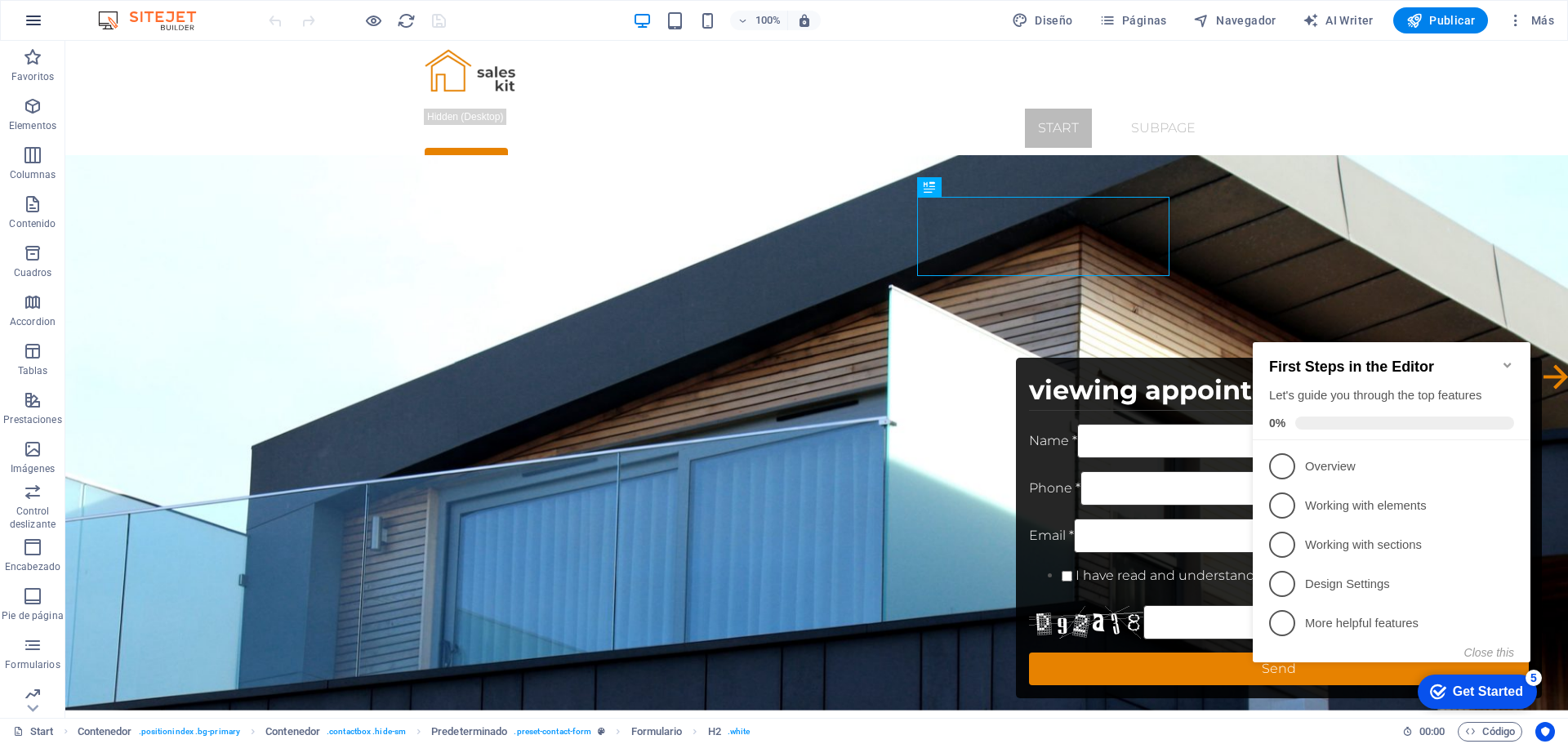
click at [25, 23] on icon "button" at bounding box center [33, 20] width 20 height 20
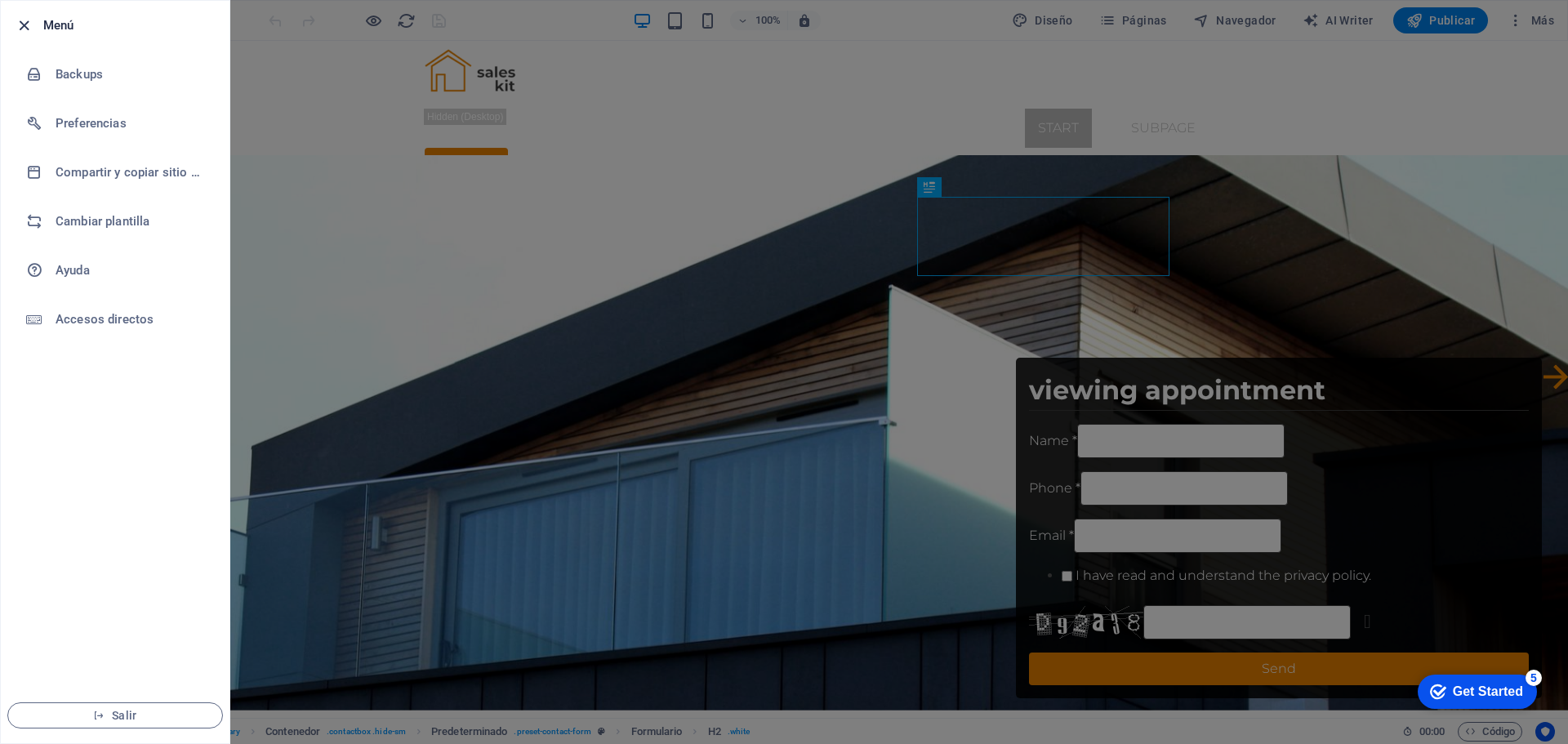
click at [20, 21] on icon "button" at bounding box center [23, 25] width 19 height 19
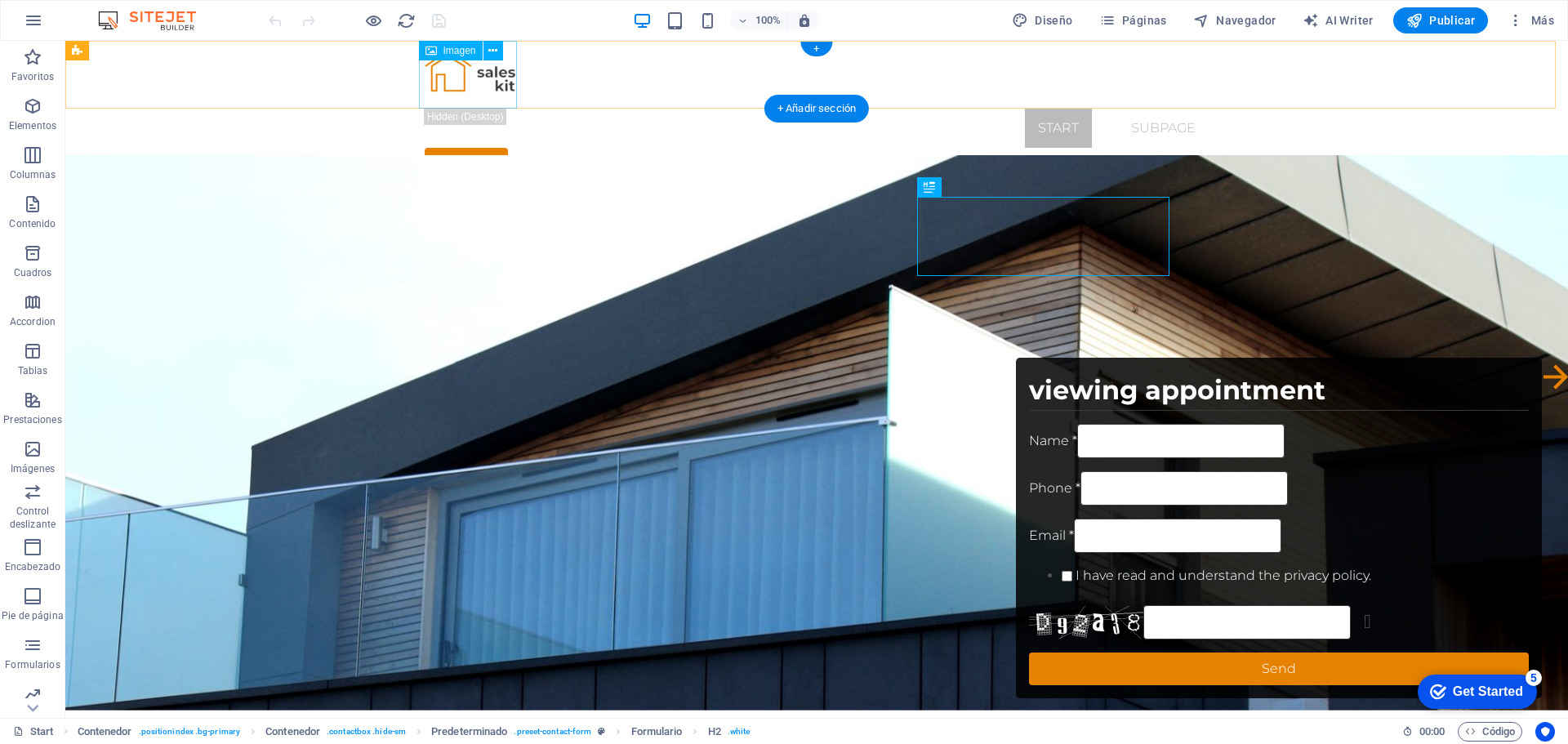
click at [424, 81] on figure at bounding box center [816, 75] width 784 height 68
